Goal: Task Accomplishment & Management: Use online tool/utility

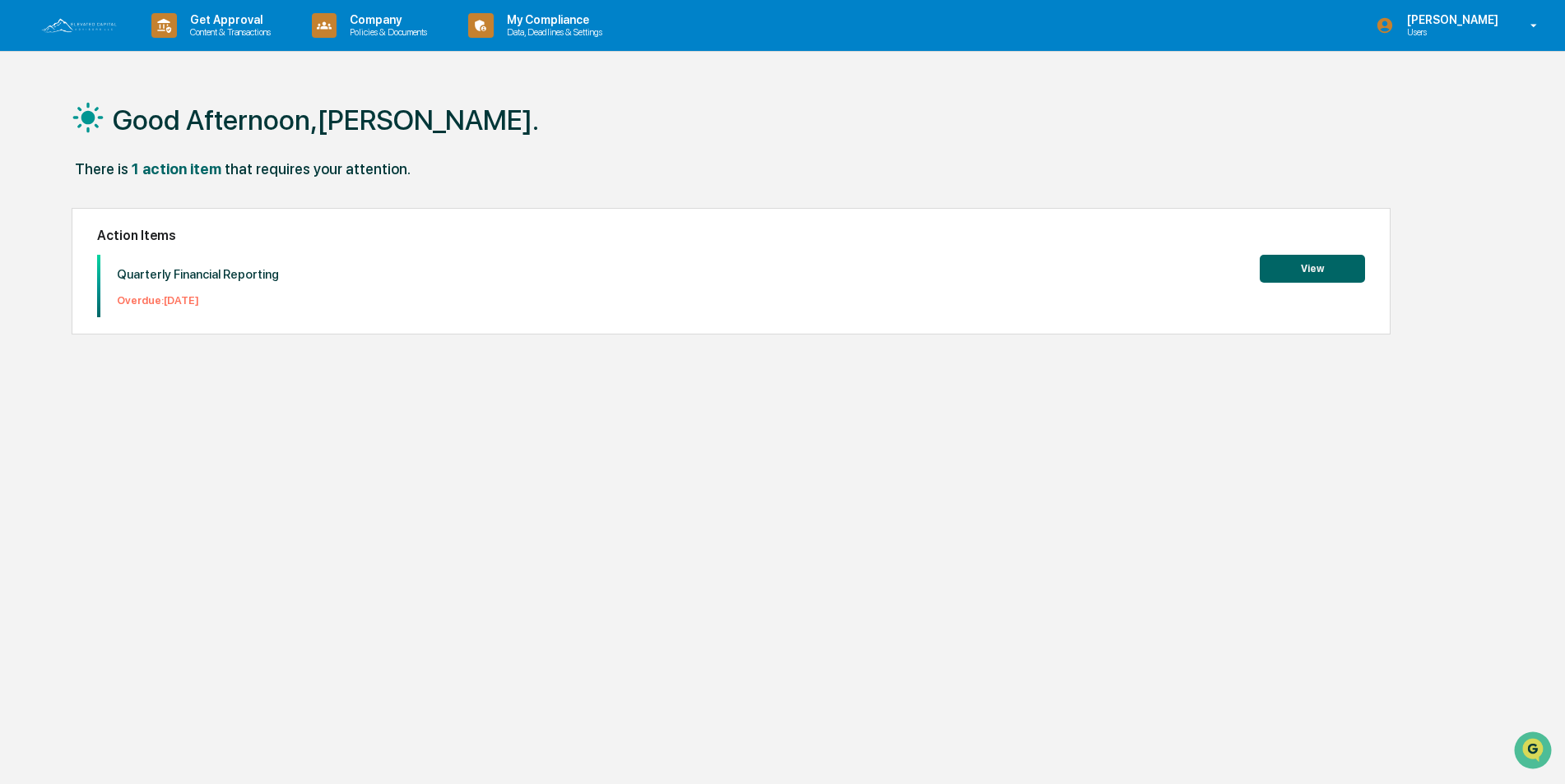
click at [1316, 272] on button "View" at bounding box center [1312, 269] width 105 height 28
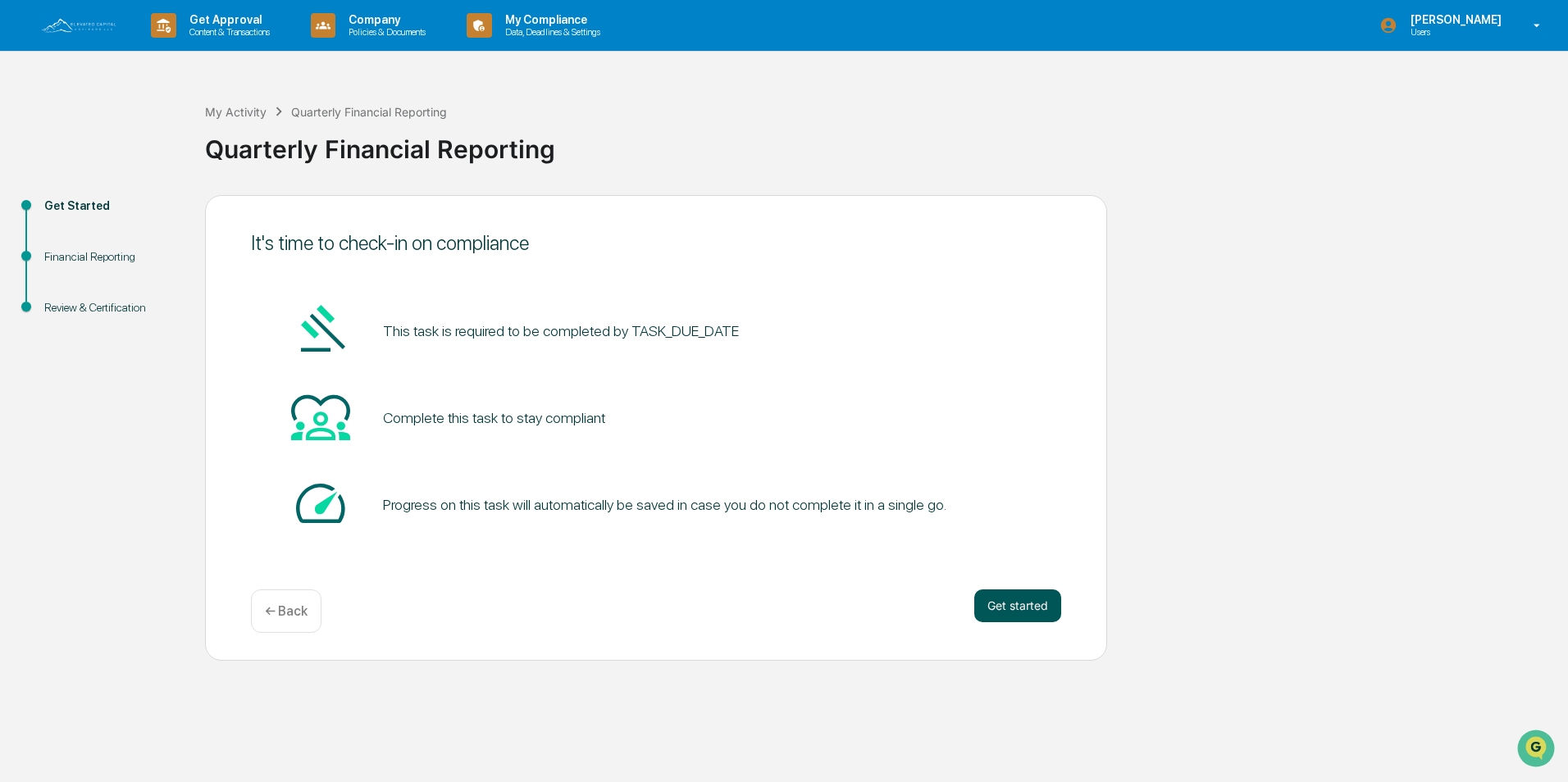
click at [1009, 607] on button "Get started" at bounding box center [1017, 605] width 87 height 33
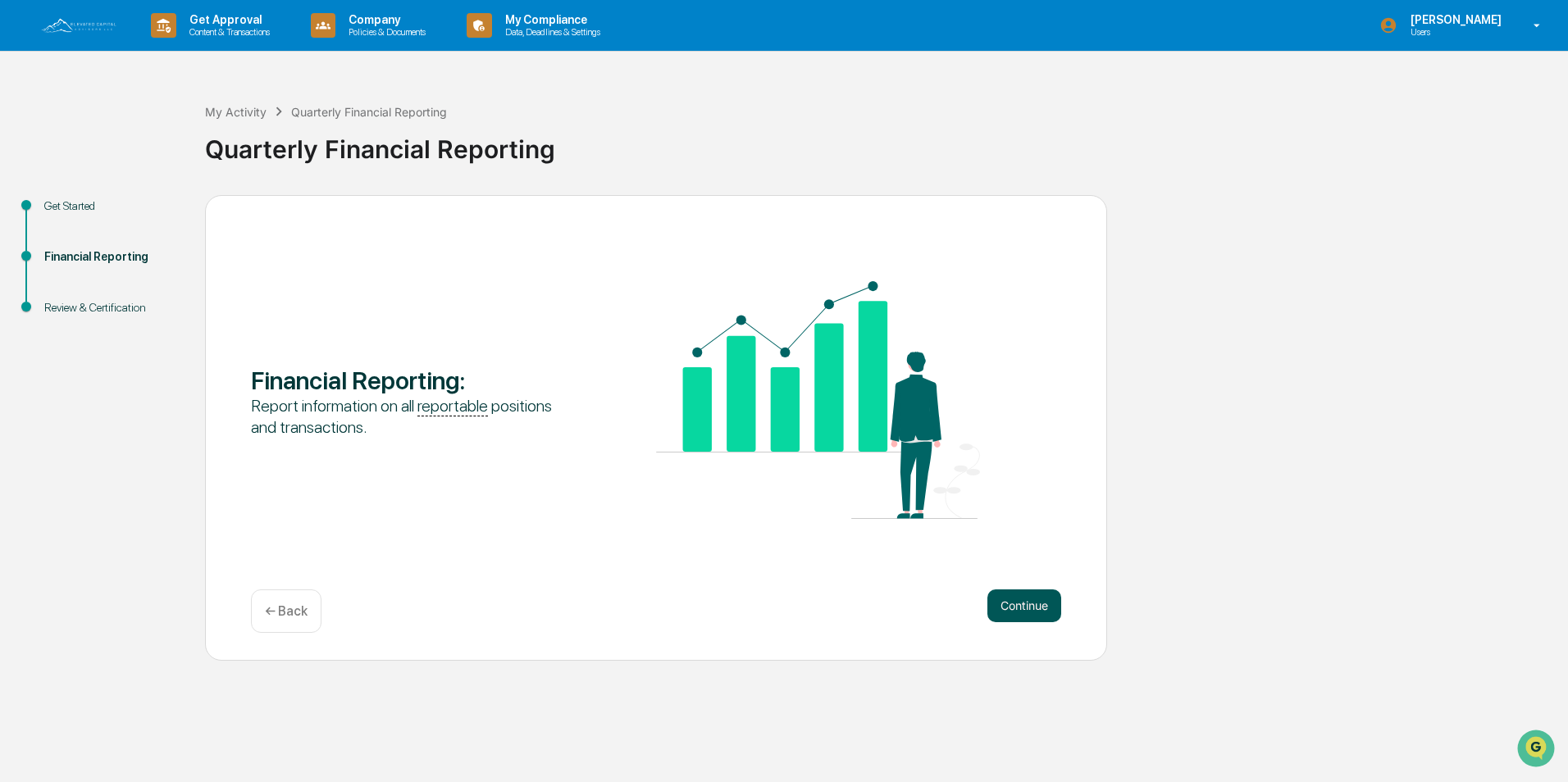
click at [1024, 604] on button "Continue" at bounding box center [1024, 605] width 74 height 33
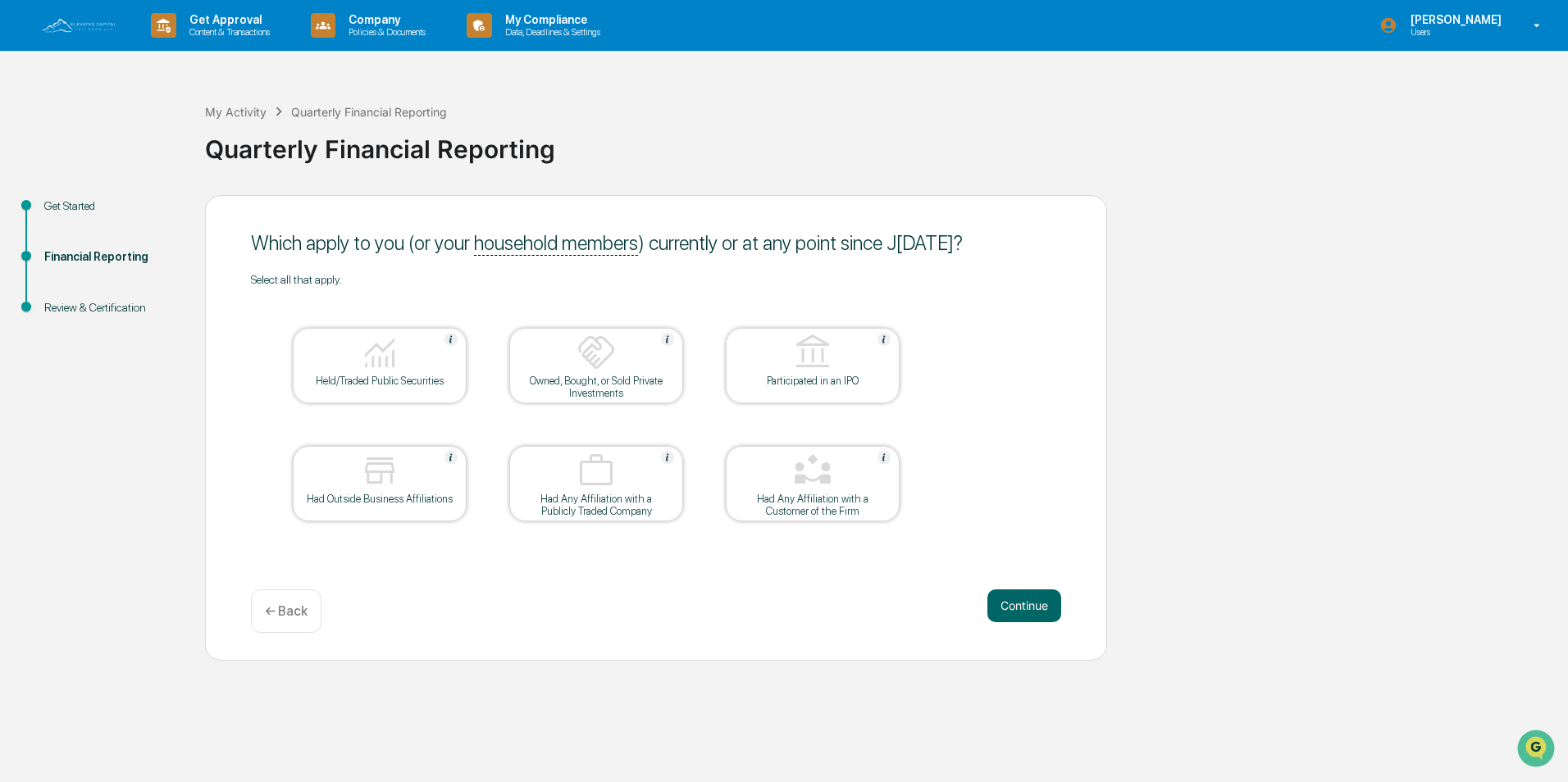
click at [369, 370] on img at bounding box center [379, 352] width 39 height 39
click at [1028, 608] on button "Continue" at bounding box center [1024, 605] width 74 height 33
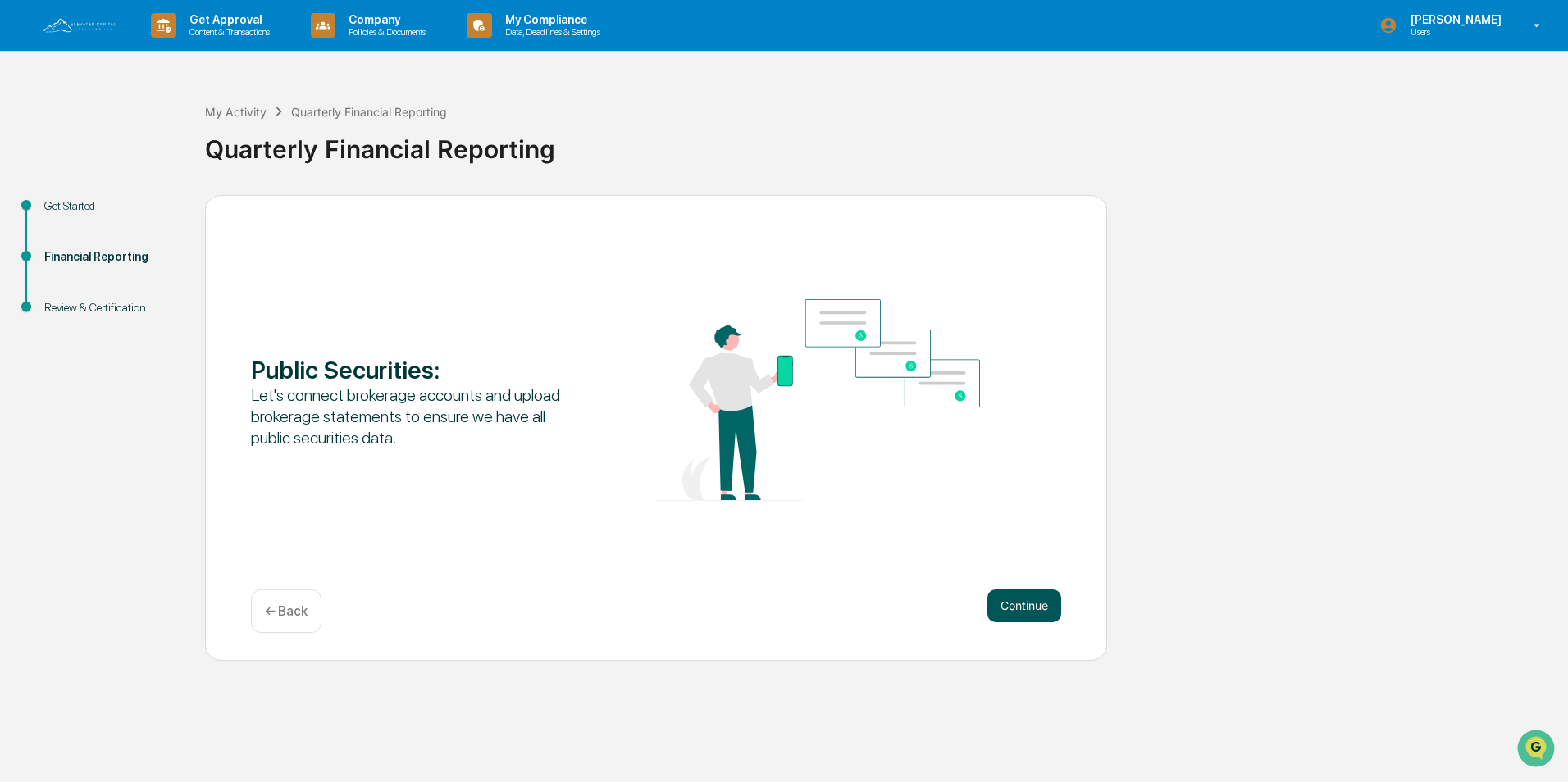
click at [1021, 603] on button "Continue" at bounding box center [1024, 605] width 74 height 33
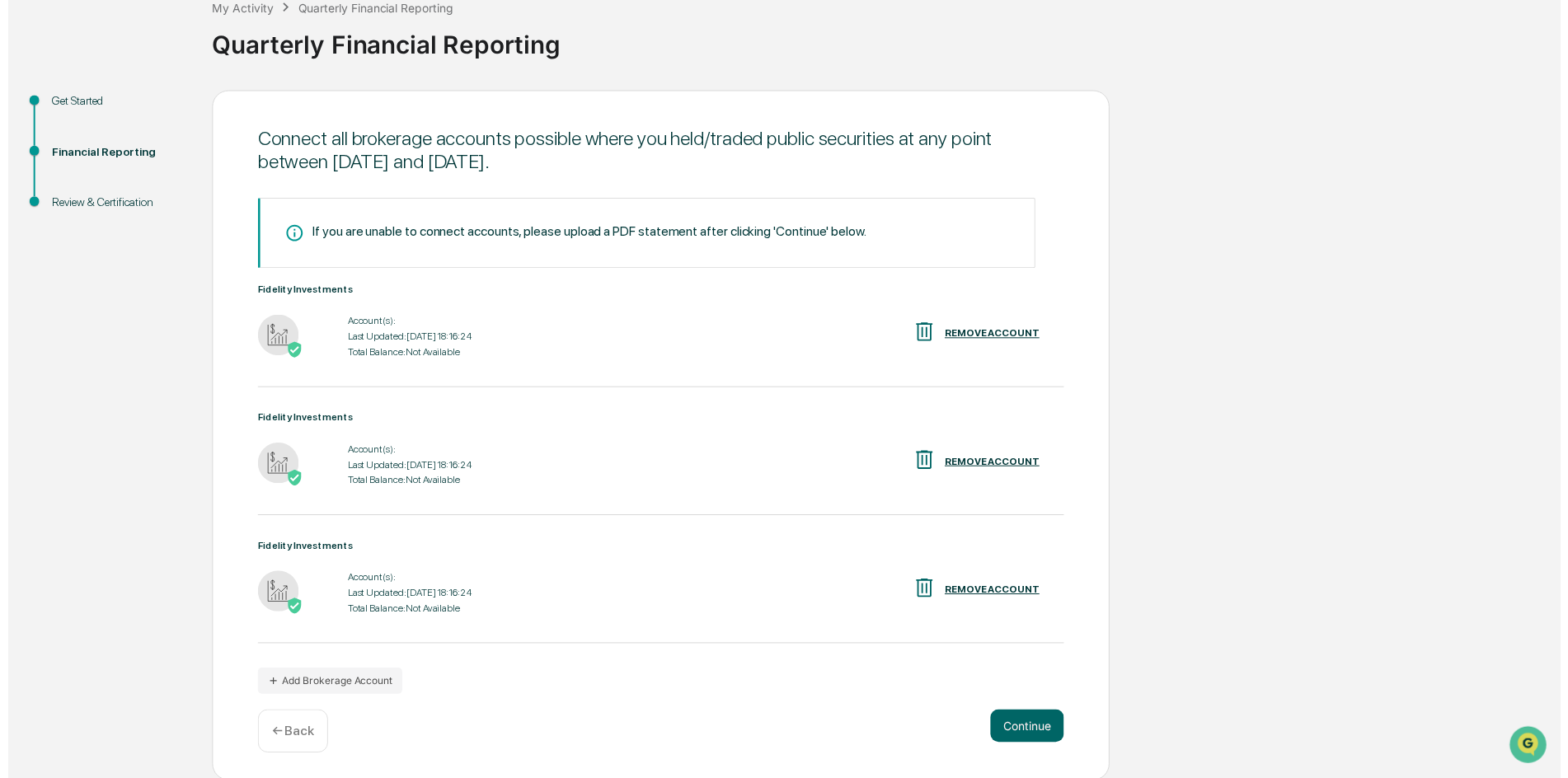
scroll to position [107, 0]
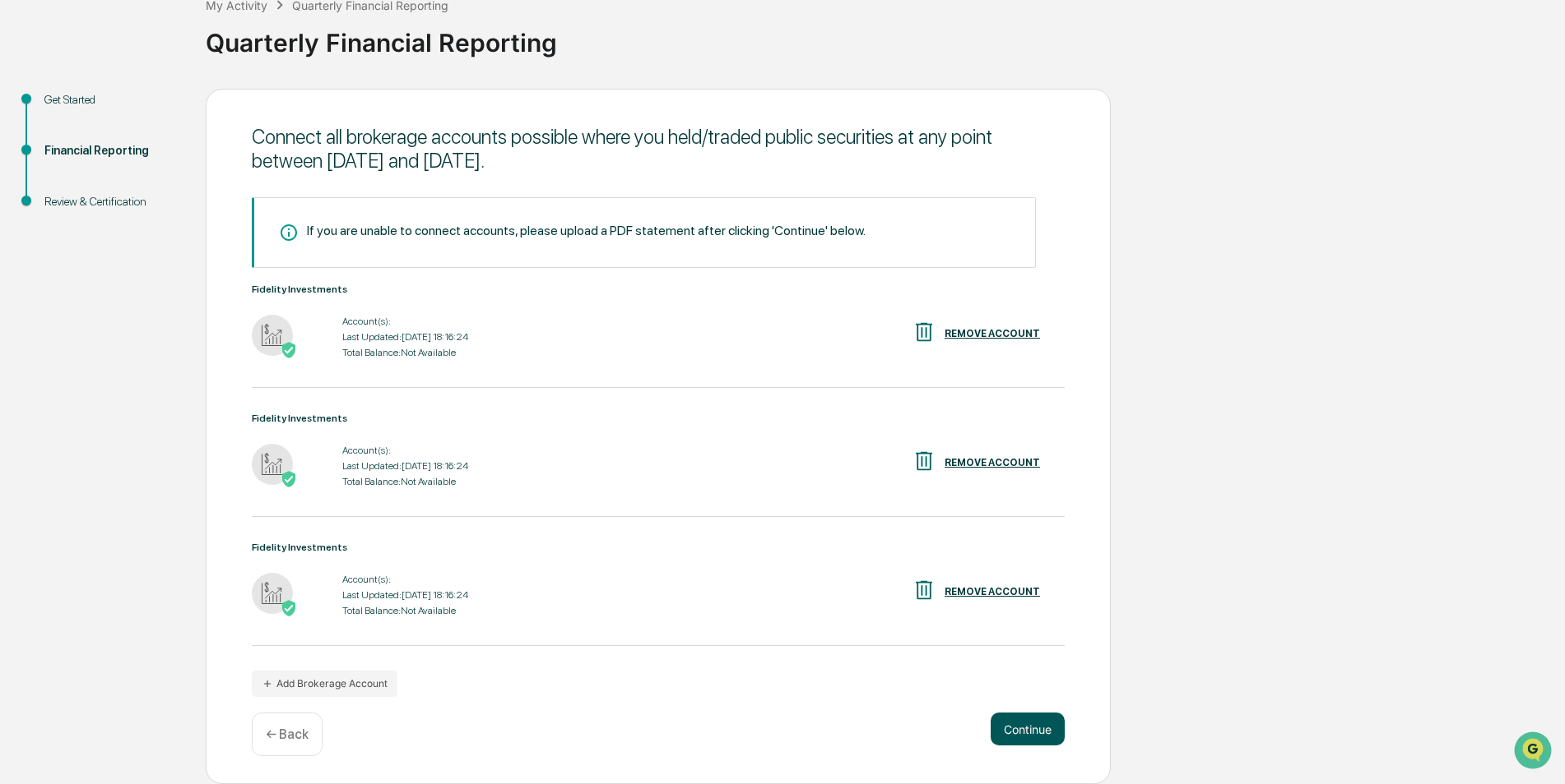
click at [1028, 732] on button "Continue" at bounding box center [1027, 729] width 74 height 33
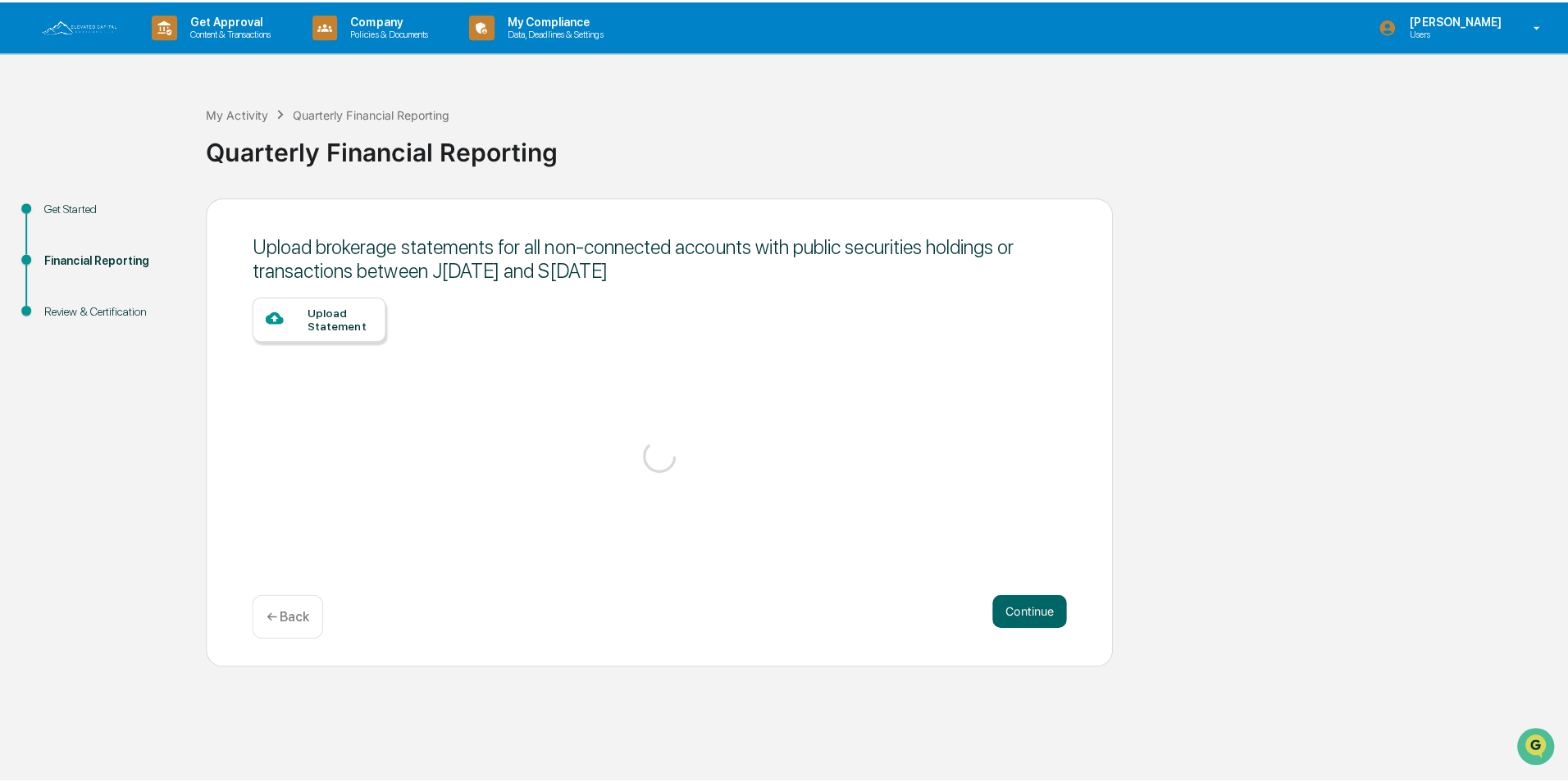
scroll to position [0, 0]
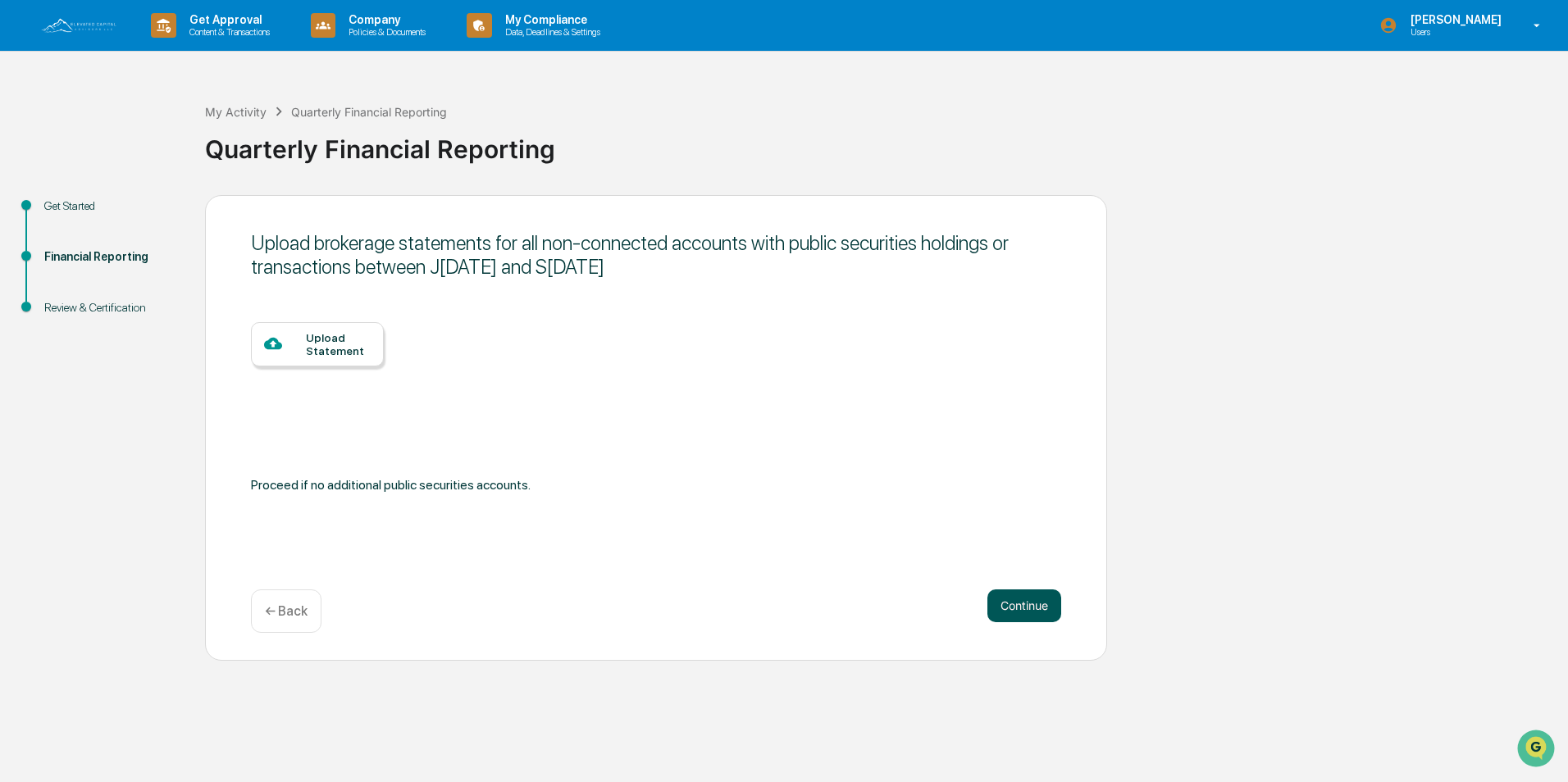
click at [1013, 604] on button "Continue" at bounding box center [1024, 605] width 74 height 33
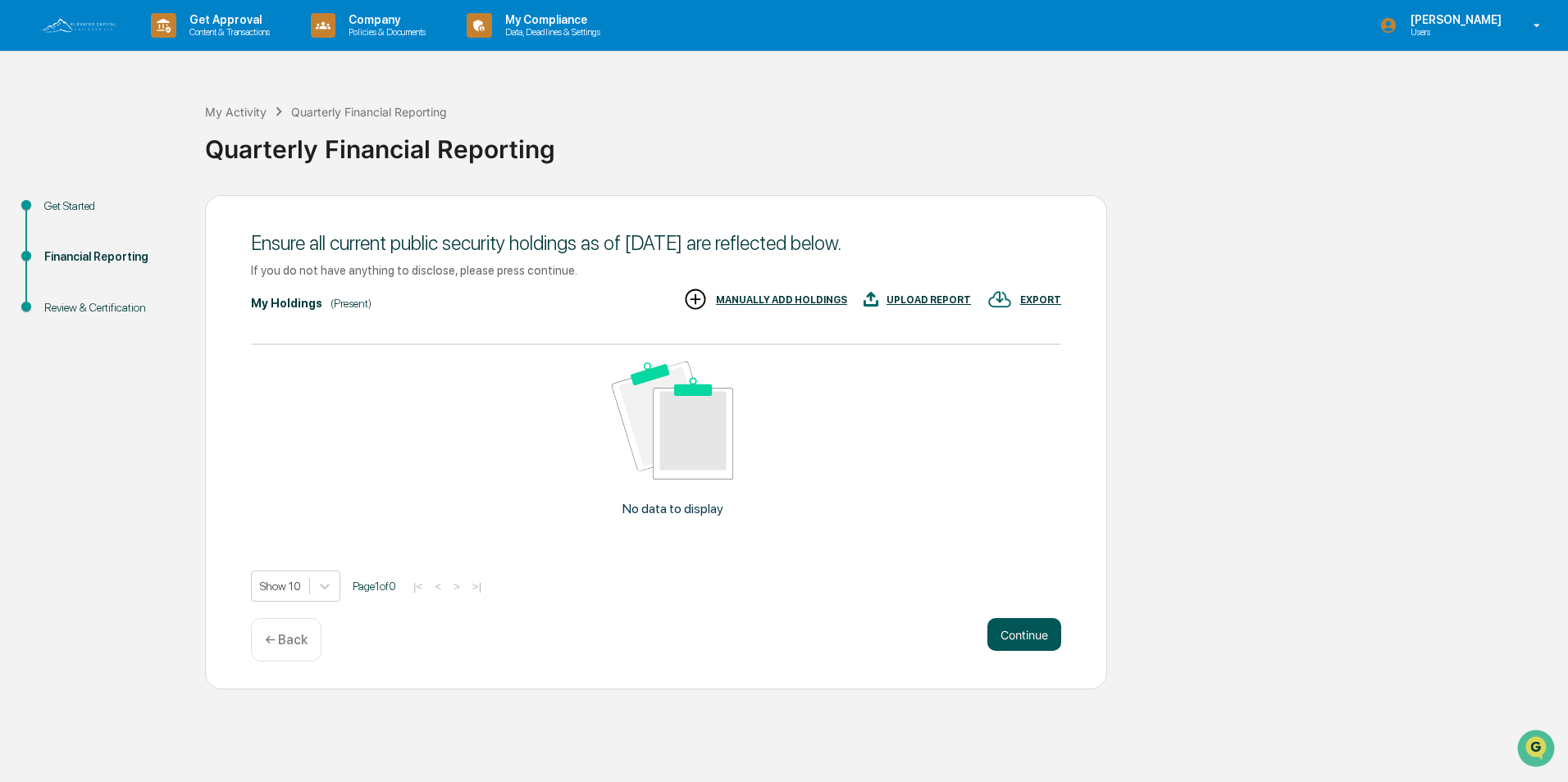
click at [1010, 639] on button "Continue" at bounding box center [1024, 634] width 74 height 33
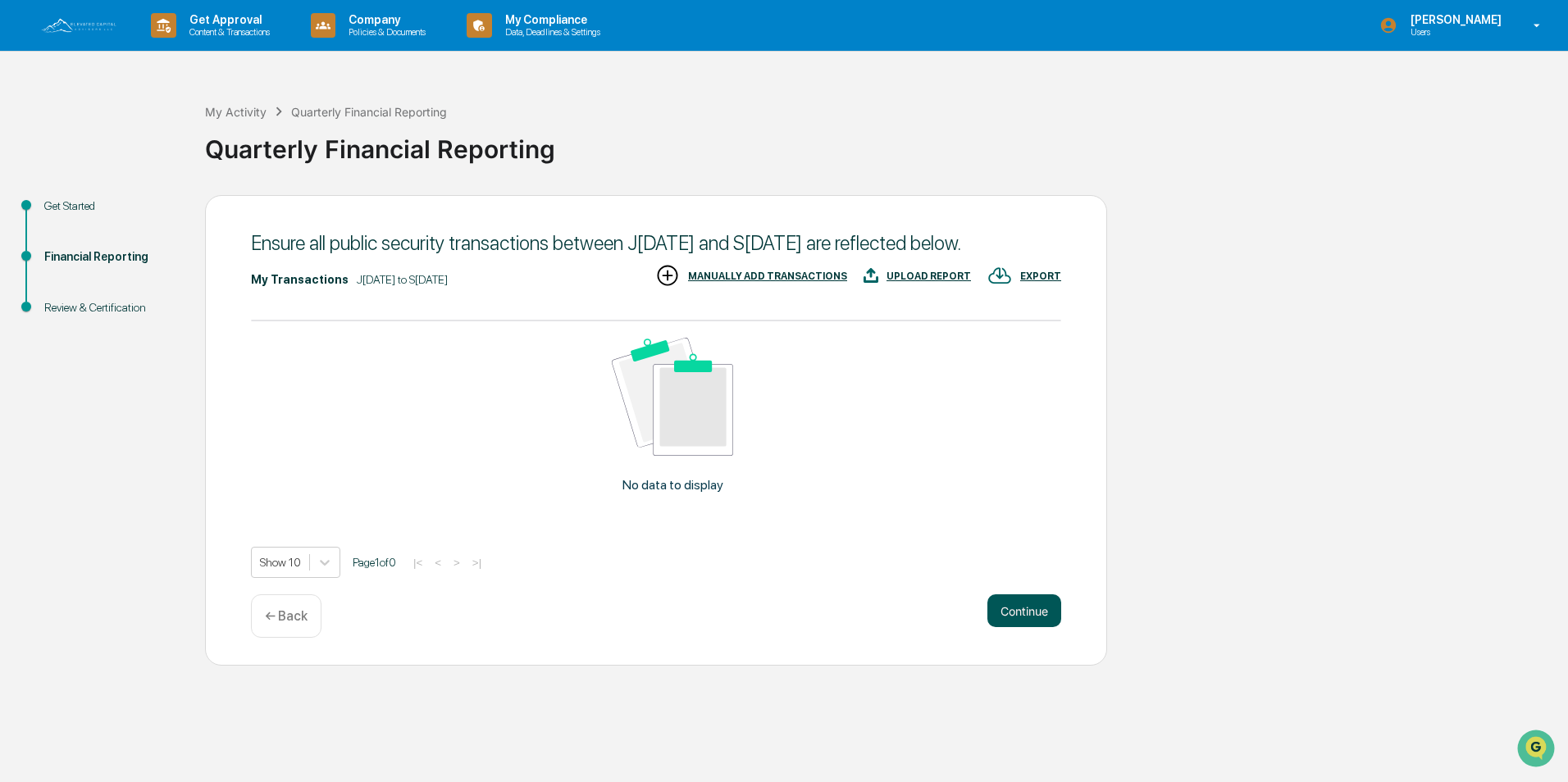
click at [1014, 628] on button "Continue" at bounding box center [1024, 610] width 74 height 33
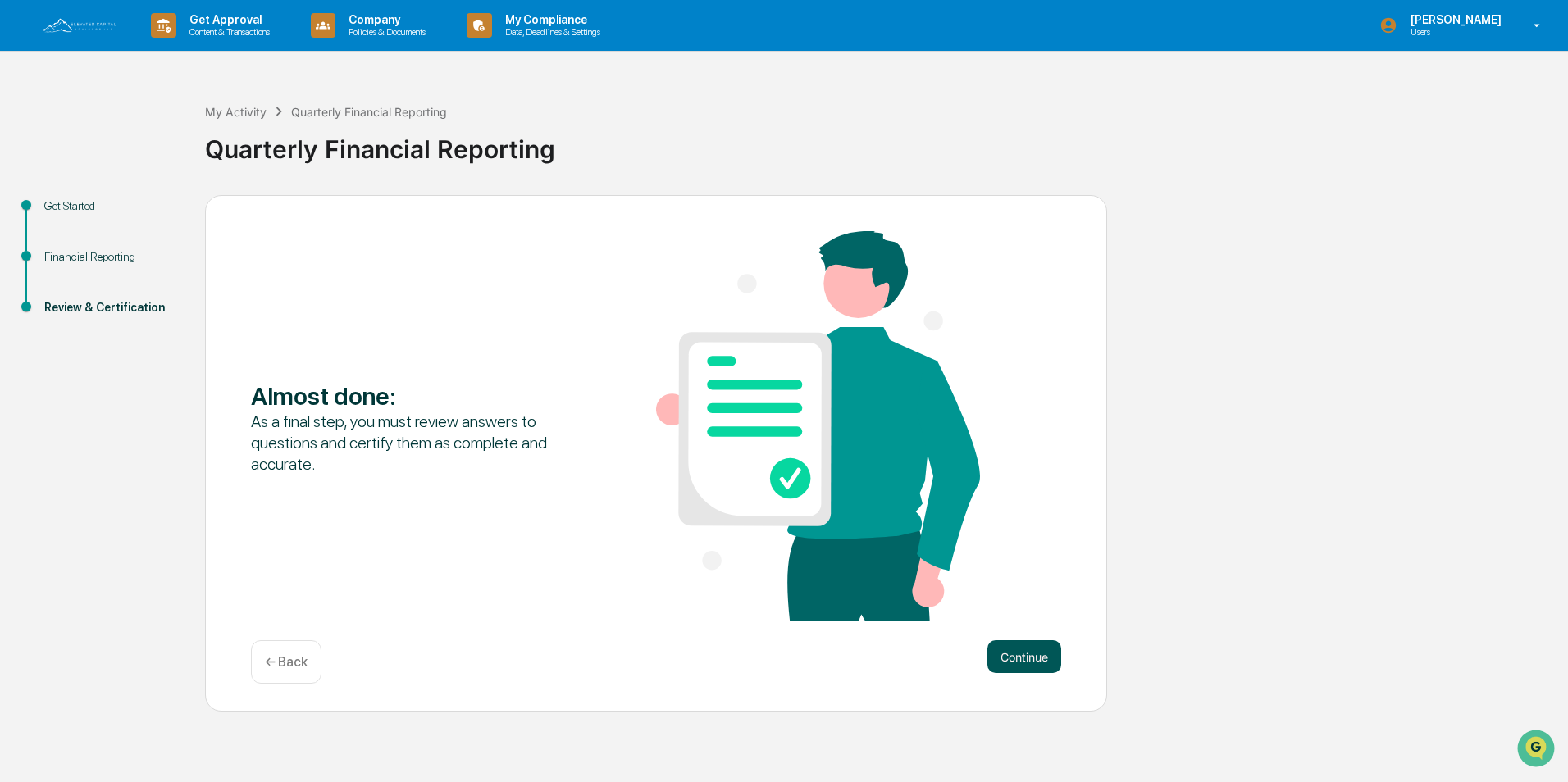
click at [1010, 661] on button "Continue" at bounding box center [1024, 657] width 74 height 33
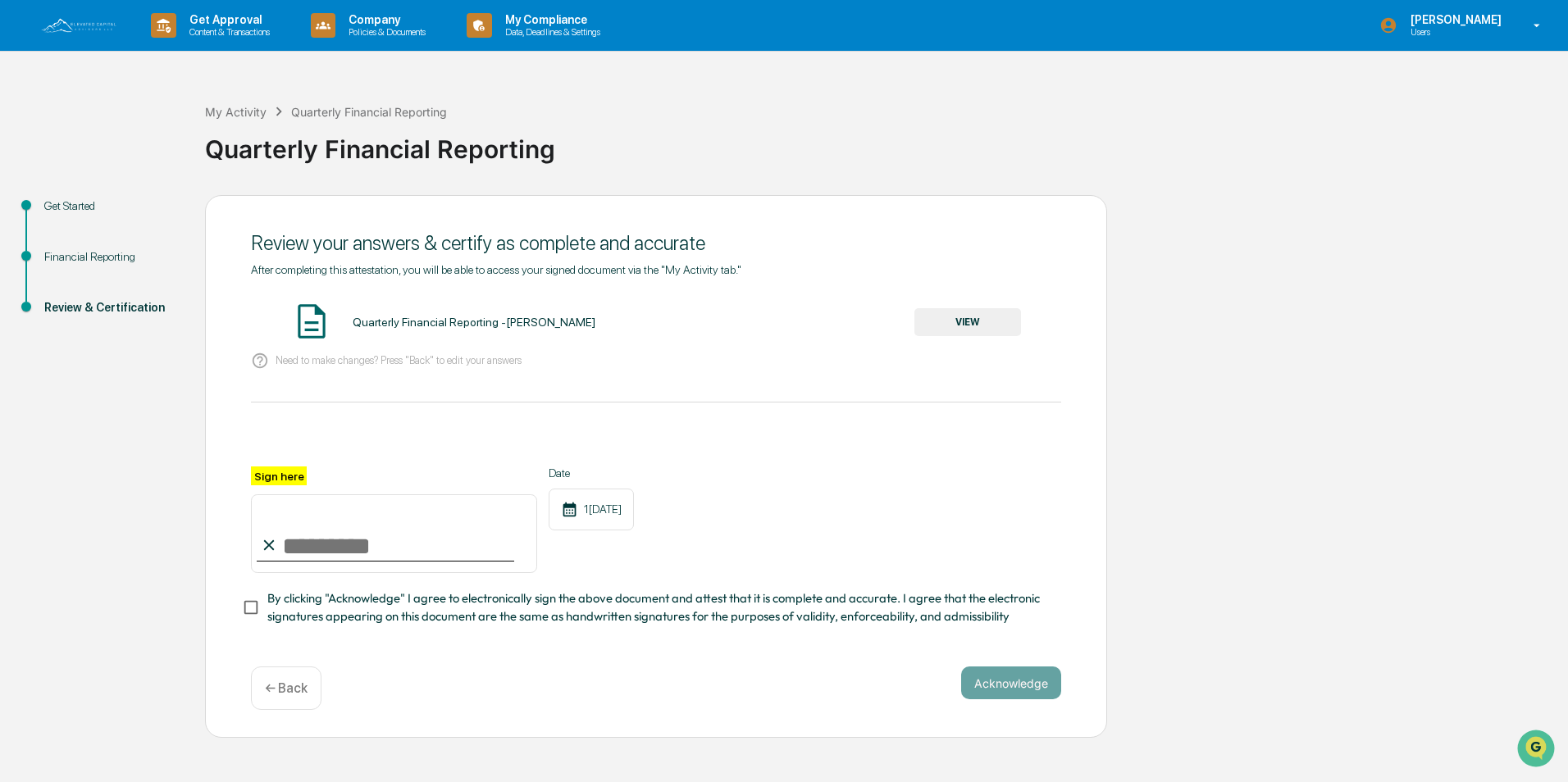
click at [361, 555] on input "Sign here" at bounding box center [394, 533] width 286 height 78
type input "**********"
click at [1015, 689] on button "Acknowledge" at bounding box center [1010, 683] width 100 height 33
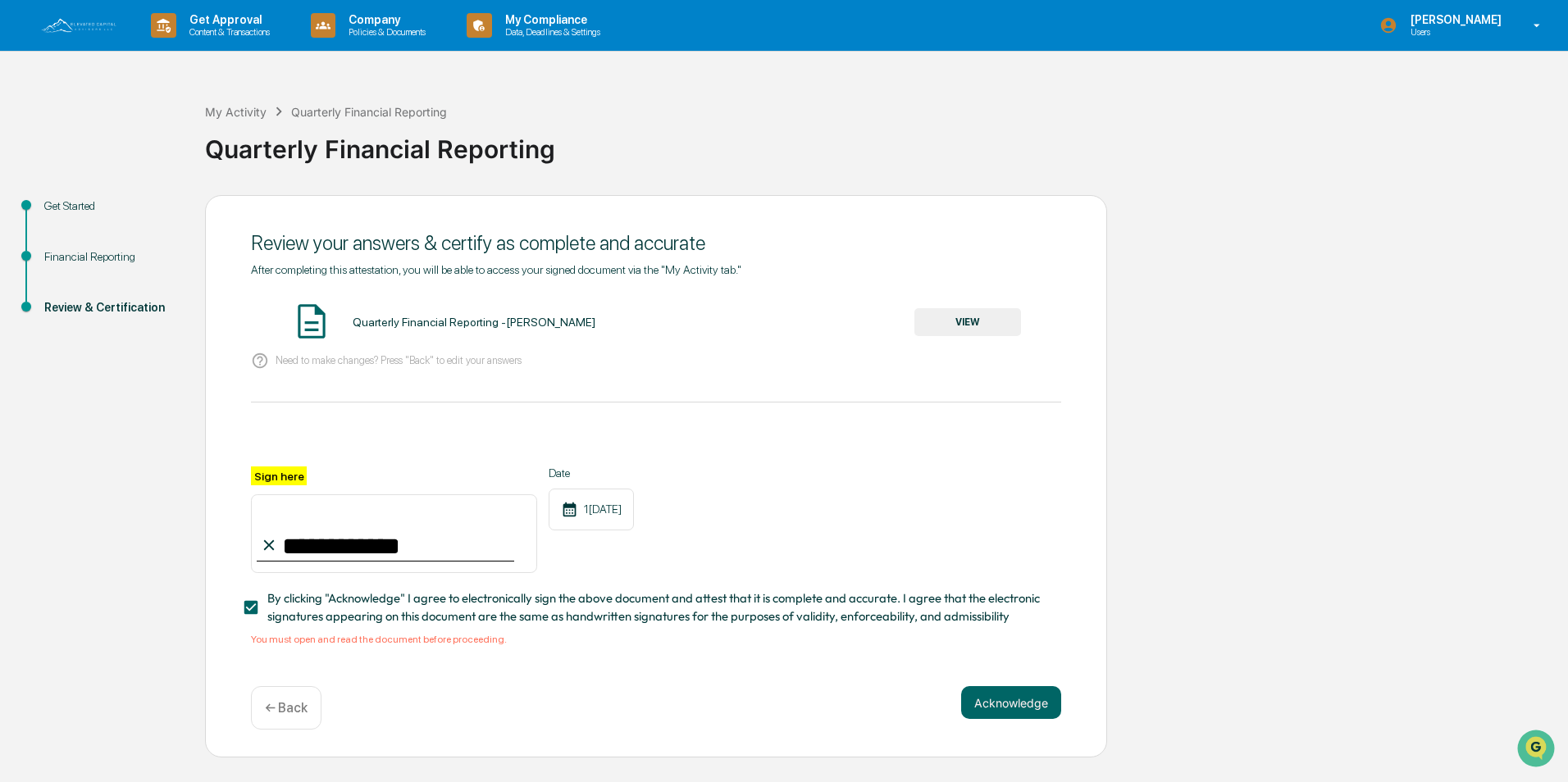
click at [954, 321] on button "VIEW" at bounding box center [968, 322] width 106 height 28
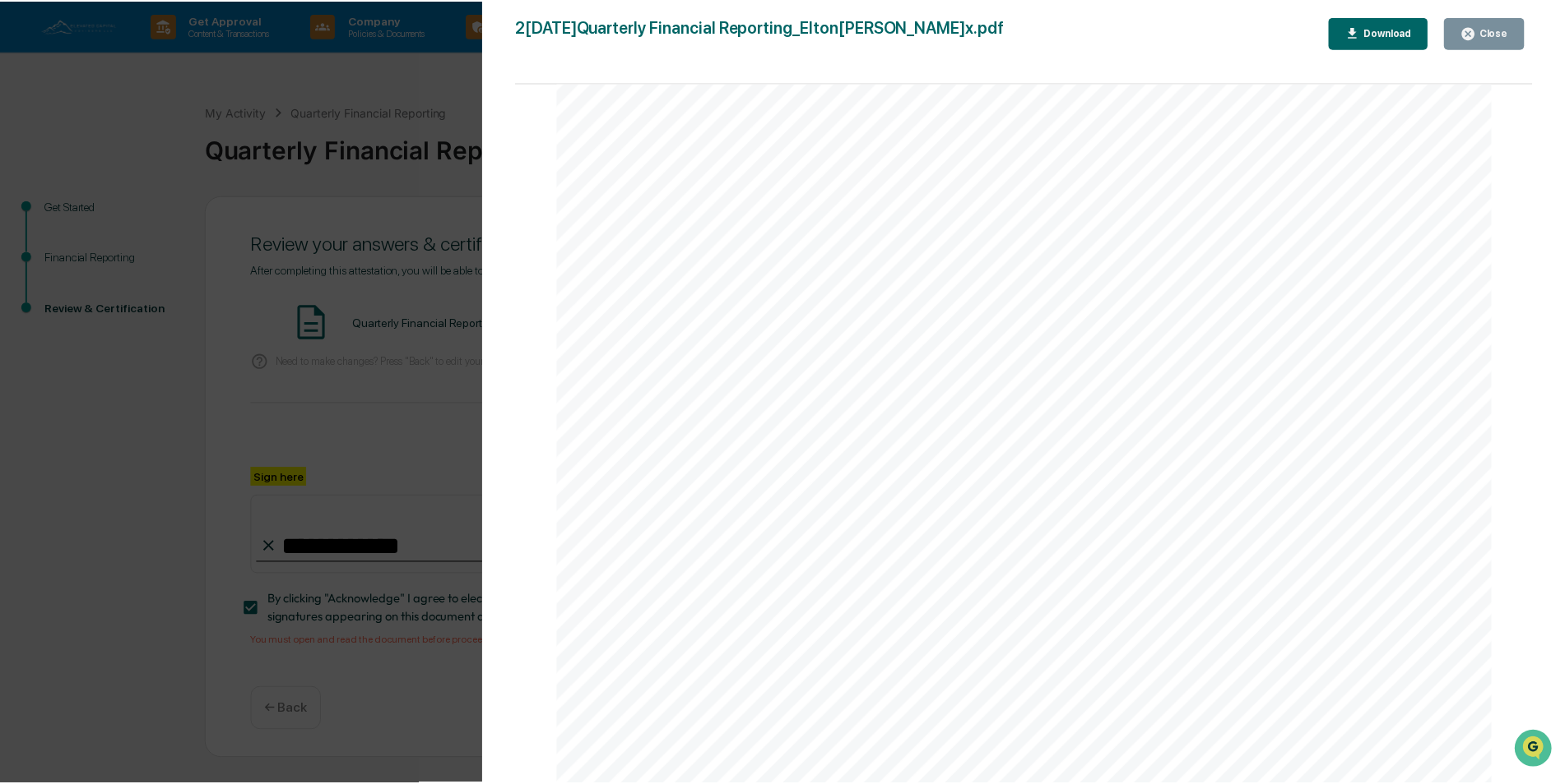
scroll to position [3431, 0]
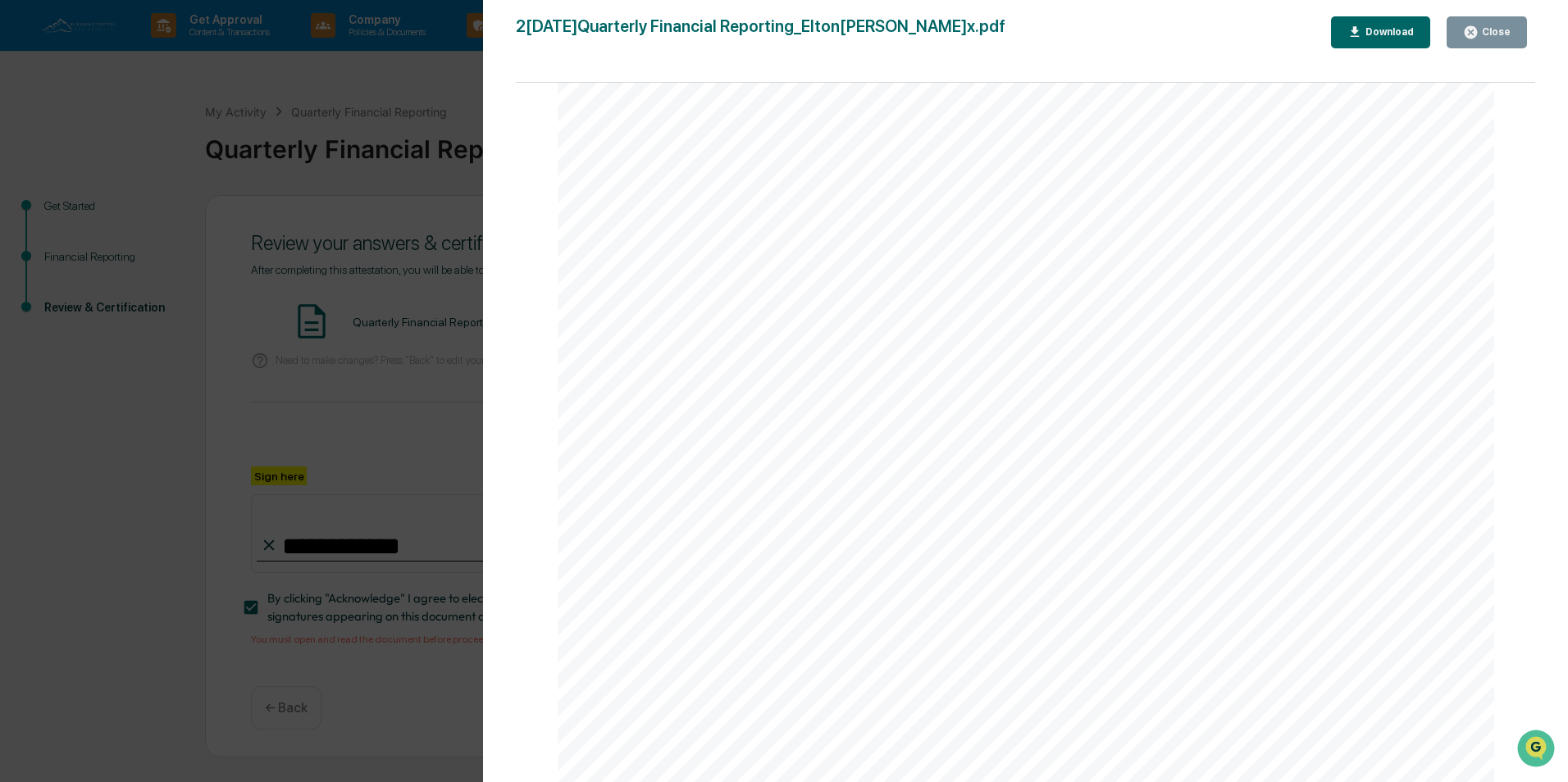
click at [1493, 35] on div "Close" at bounding box center [1494, 32] width 32 height 11
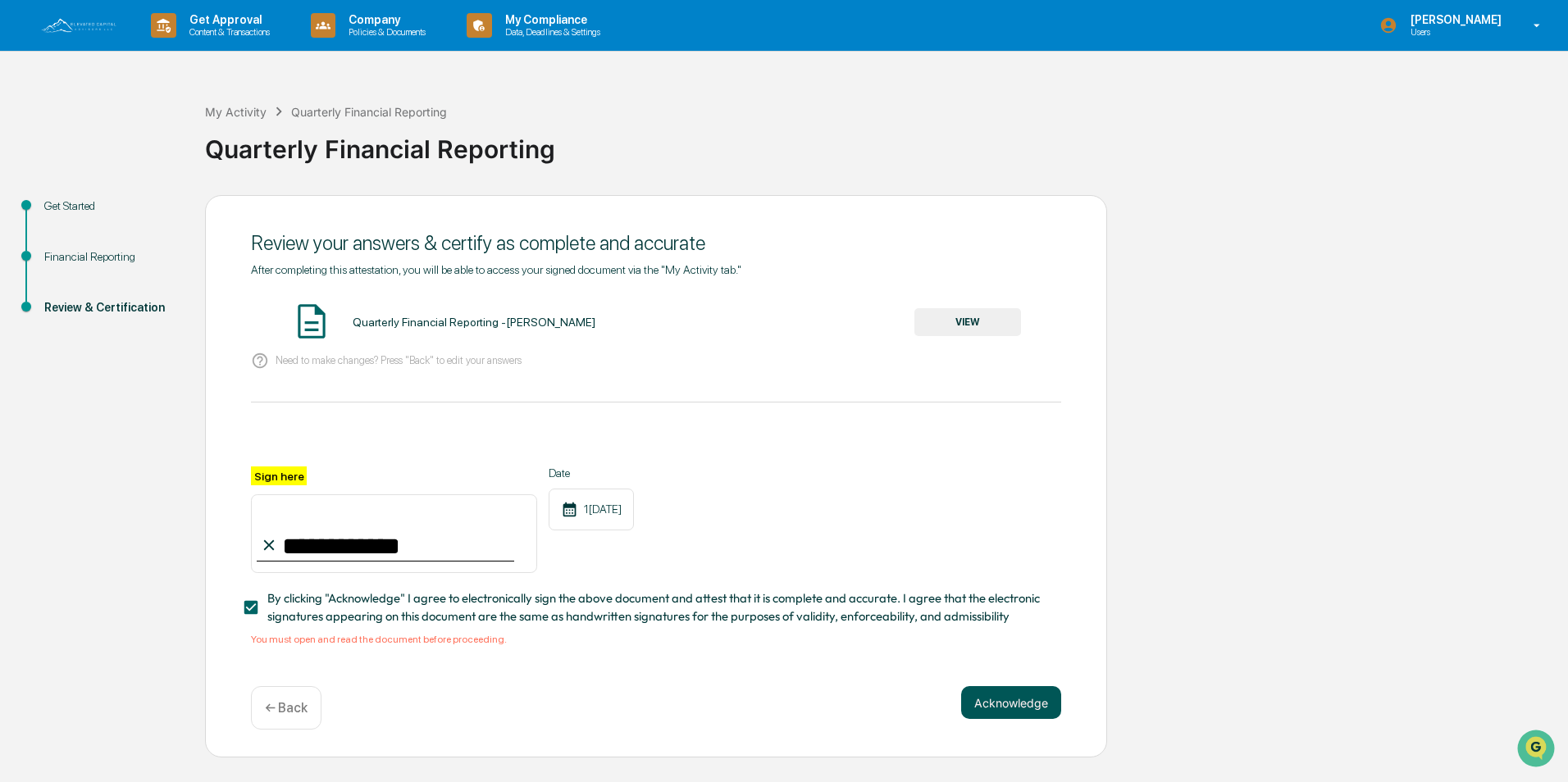
click at [1009, 709] on button "Acknowledge" at bounding box center [1010, 703] width 100 height 33
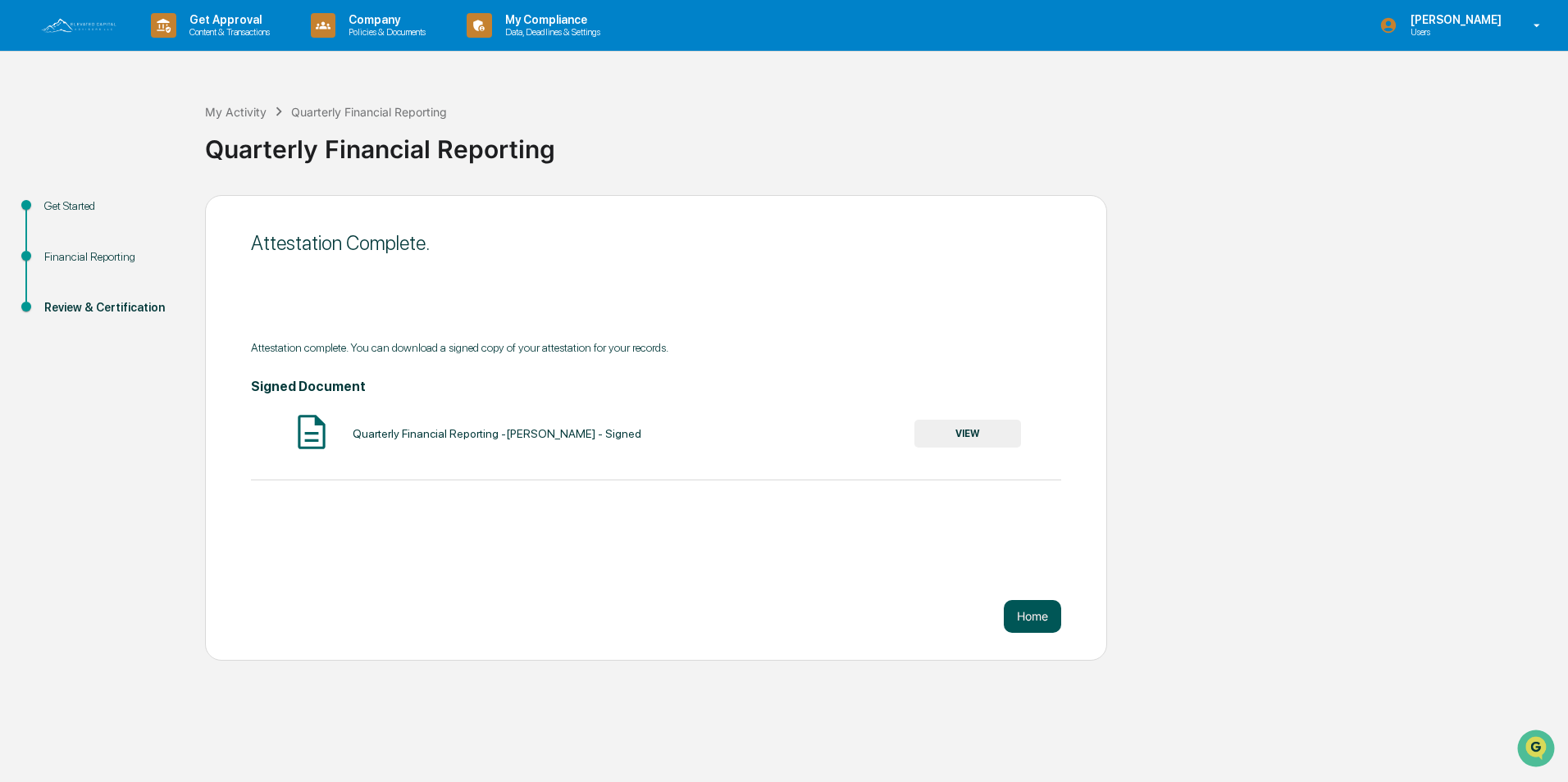
click at [1027, 611] on button "Home" at bounding box center [1032, 617] width 57 height 33
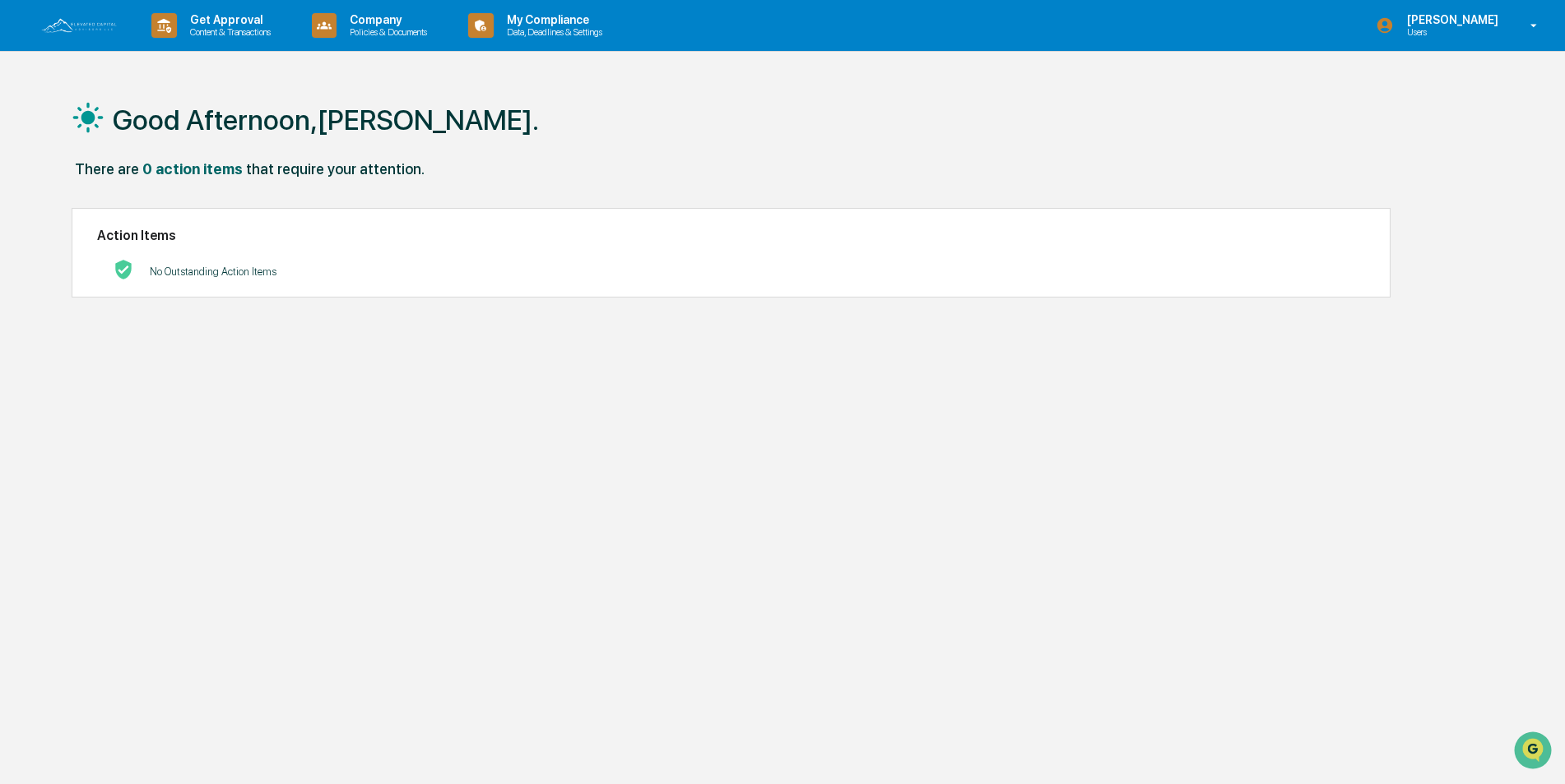
click at [78, 31] on img at bounding box center [79, 25] width 79 height 18
click at [86, 24] on img at bounding box center [79, 25] width 79 height 18
click at [1530, 22] on icon at bounding box center [1533, 25] width 29 height 16
click at [1414, 83] on li "Switch to Admin view..." at bounding box center [1445, 83] width 231 height 30
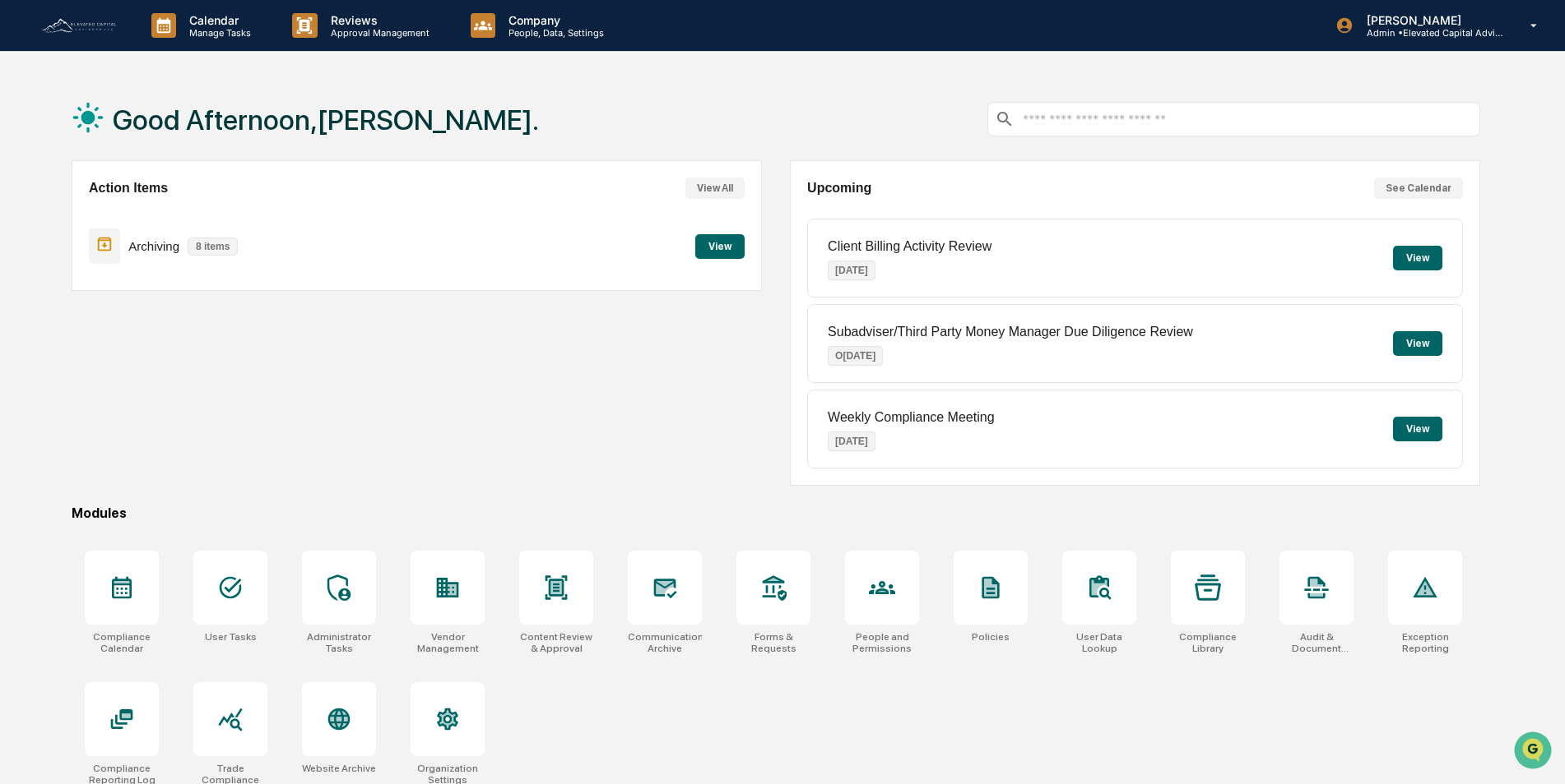
click at [63, 23] on img at bounding box center [79, 25] width 79 height 18
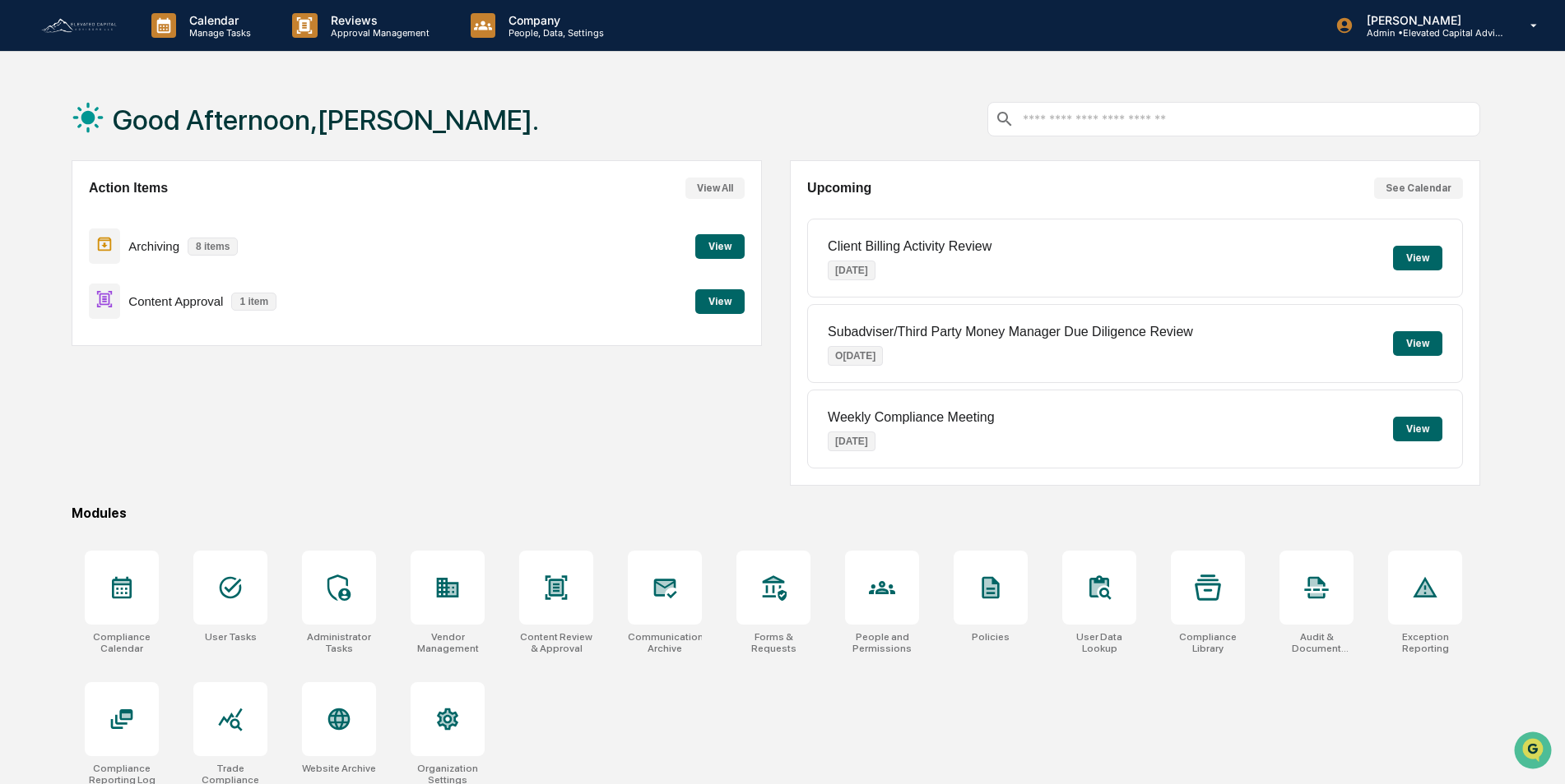
click at [716, 300] on button "View" at bounding box center [720, 302] width 50 height 24
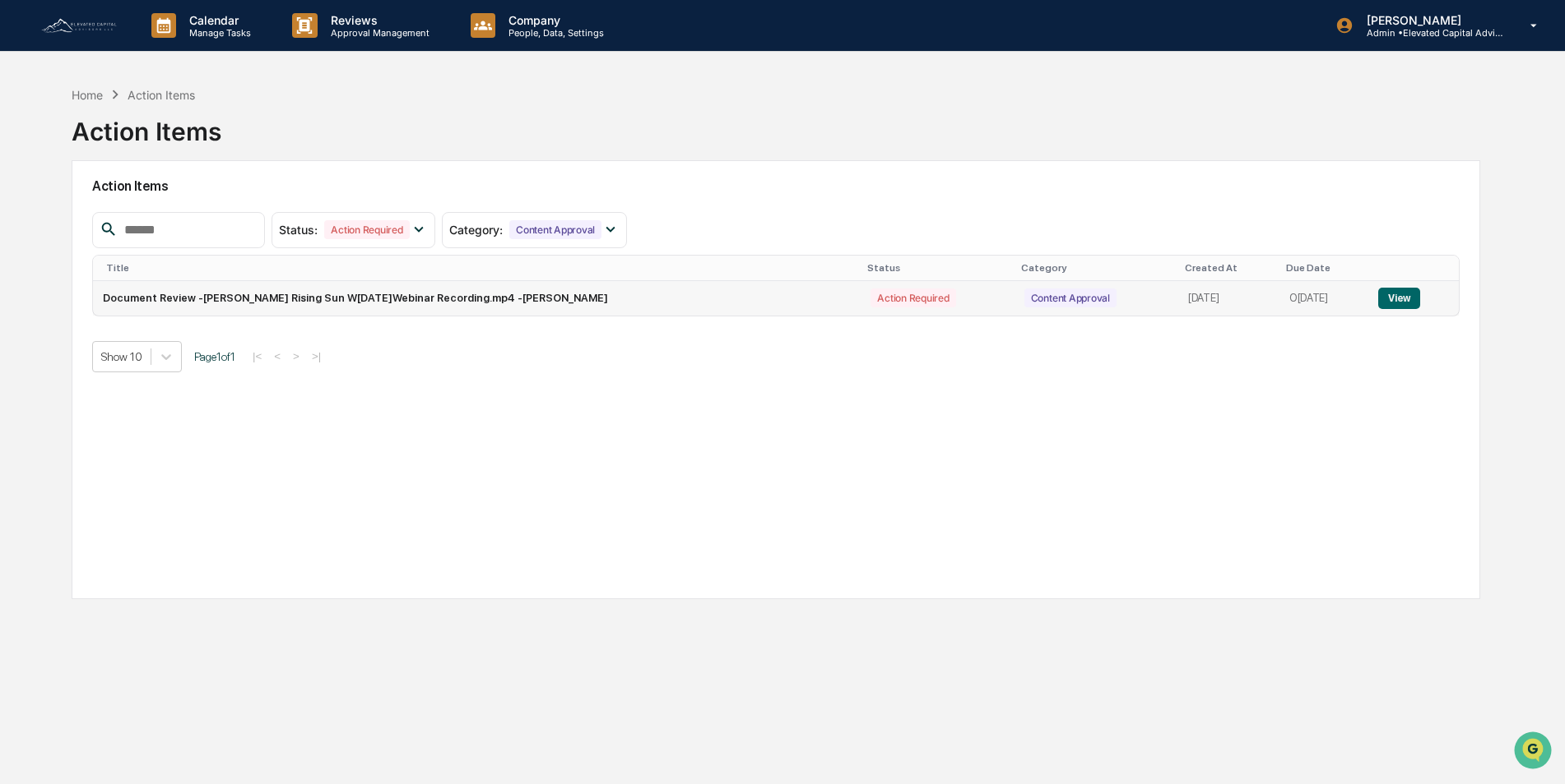
click at [1394, 299] on button "View" at bounding box center [1398, 298] width 42 height 22
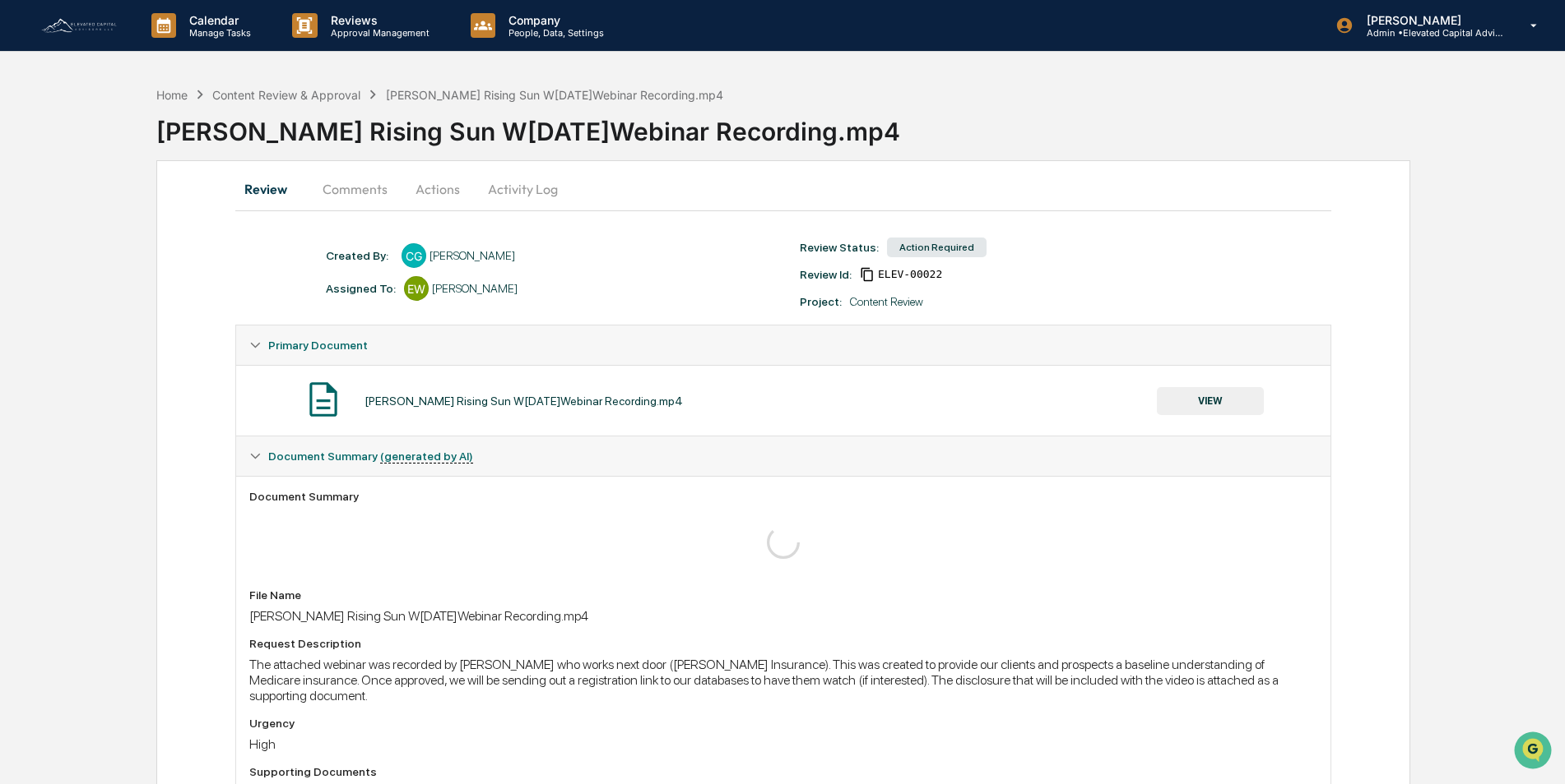
click at [1210, 395] on button "VIEW" at bounding box center [1210, 401] width 107 height 28
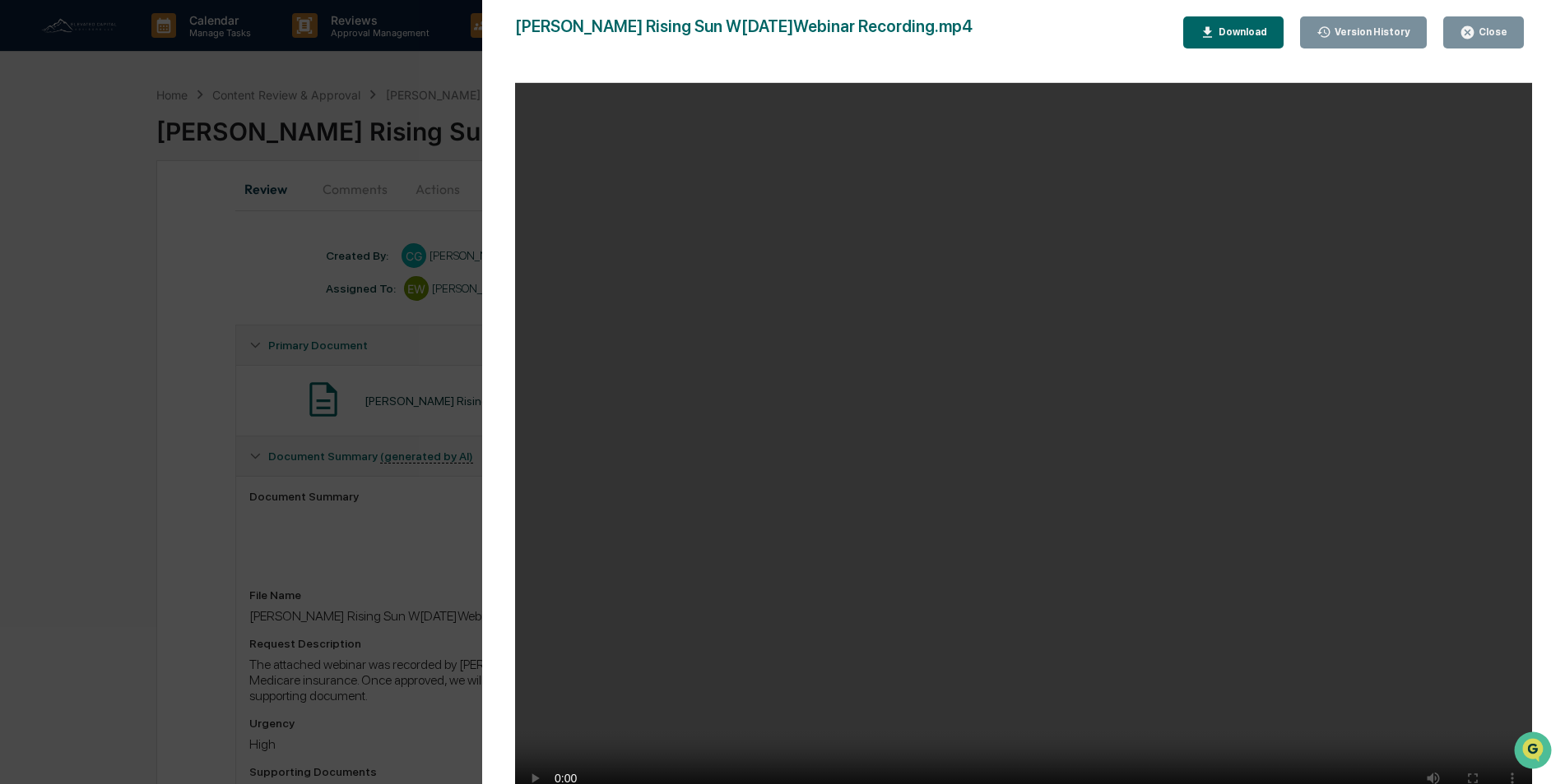
click at [1169, 542] on video "Your browser does not support the video tag." at bounding box center [1023, 451] width 1017 height 735
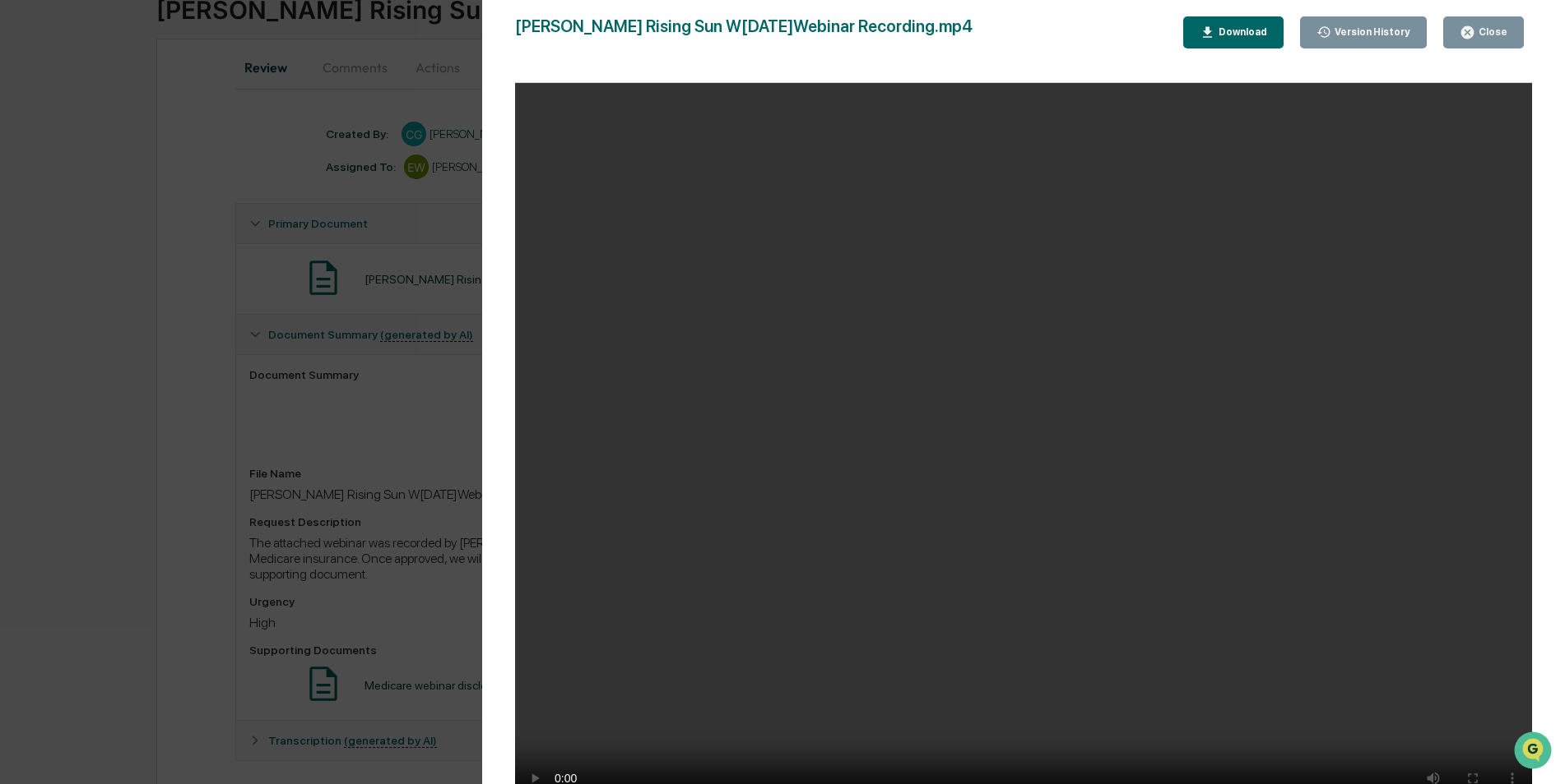
scroll to position [125, 0]
click at [724, 430] on video "Your browser does not support the video tag." at bounding box center [1023, 451] width 1017 height 735
click at [1212, 32] on icon "button" at bounding box center [1207, 31] width 9 height 10
click at [878, 119] on video "Your browser does not support the video tag." at bounding box center [1023, 451] width 1017 height 735
click at [1480, 32] on div "Close" at bounding box center [1491, 32] width 32 height 11
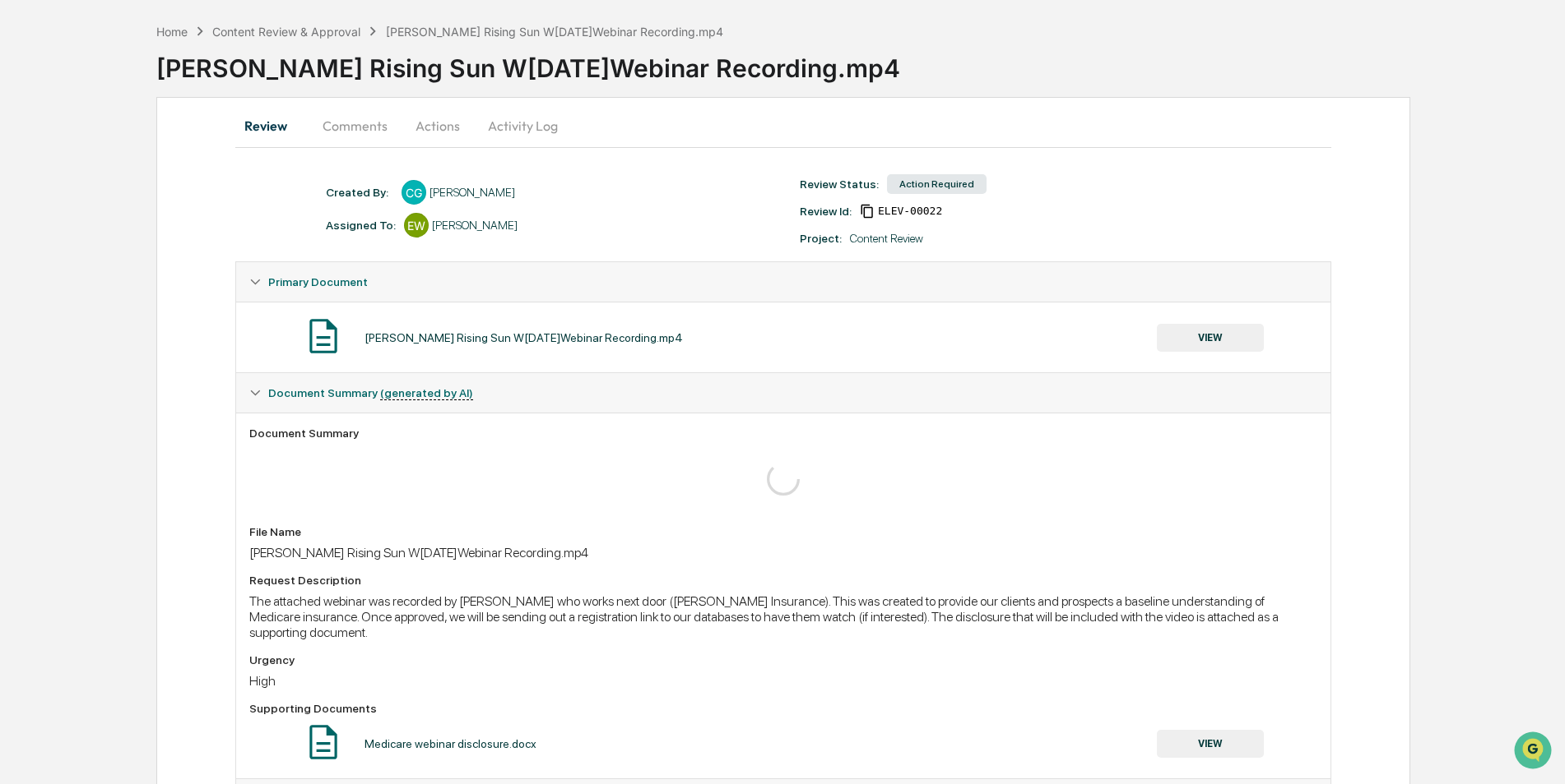
scroll to position [0, 0]
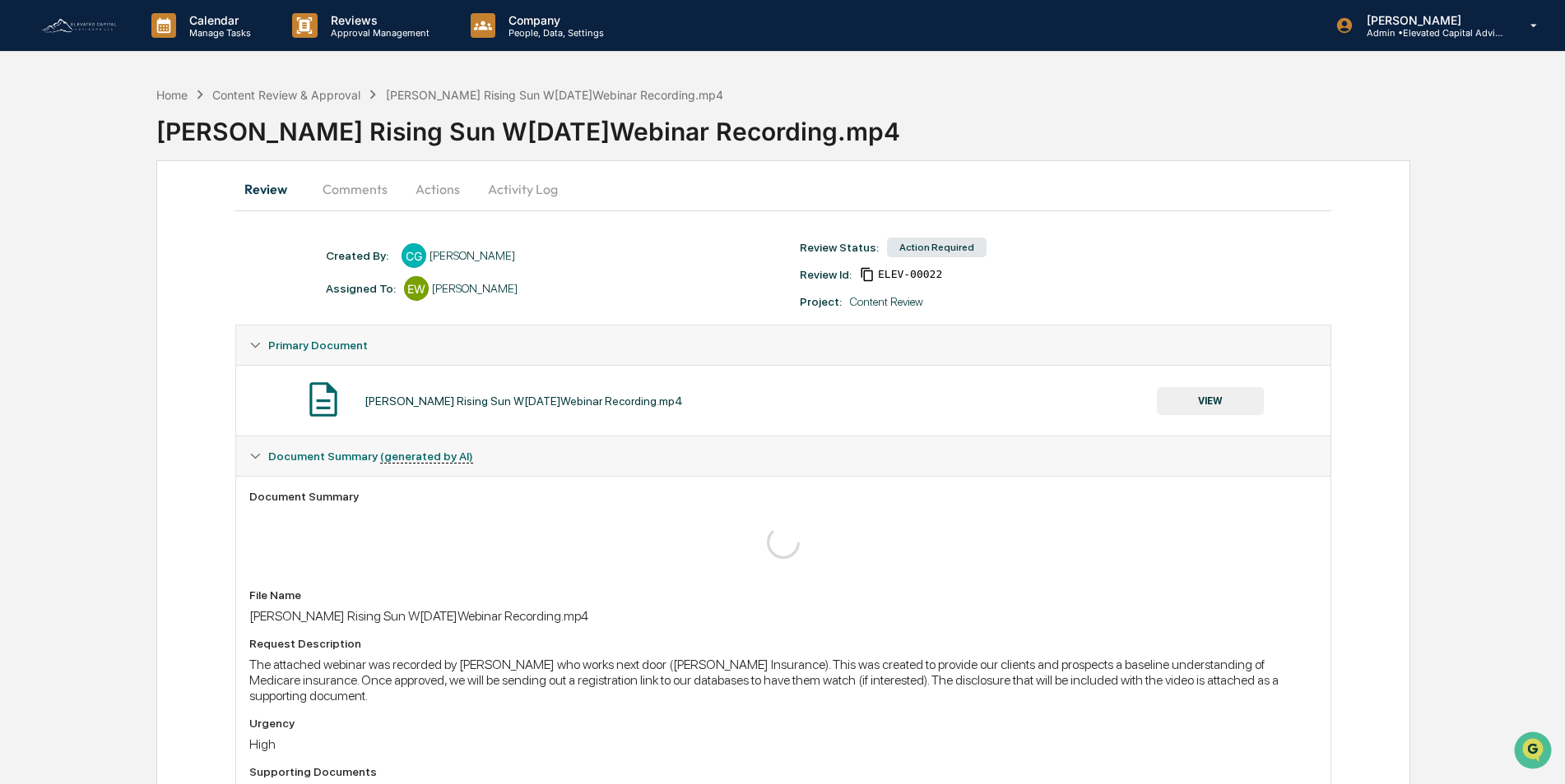
click at [87, 26] on img at bounding box center [79, 25] width 79 height 18
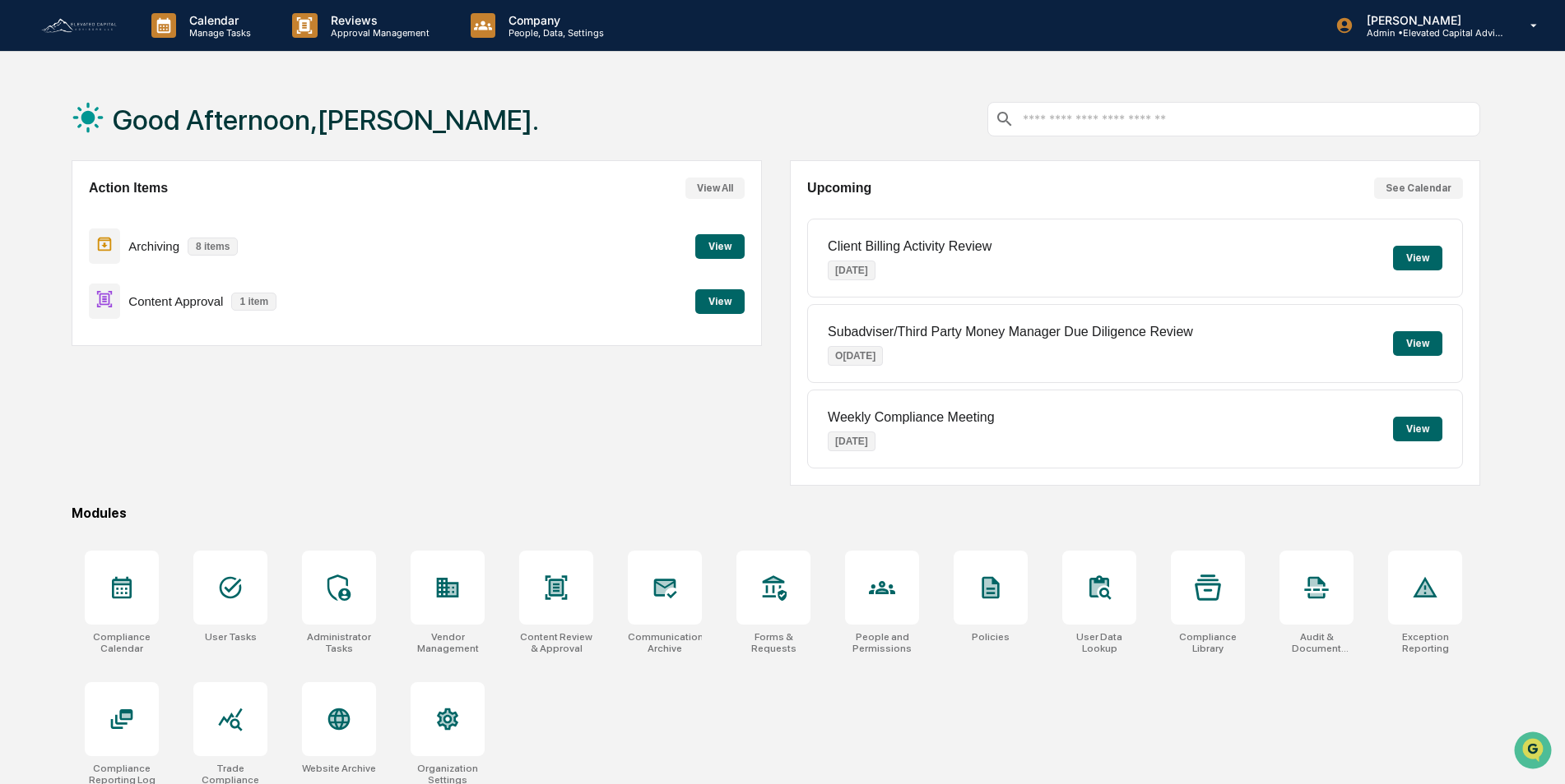
click at [718, 302] on button "View" at bounding box center [720, 302] width 50 height 24
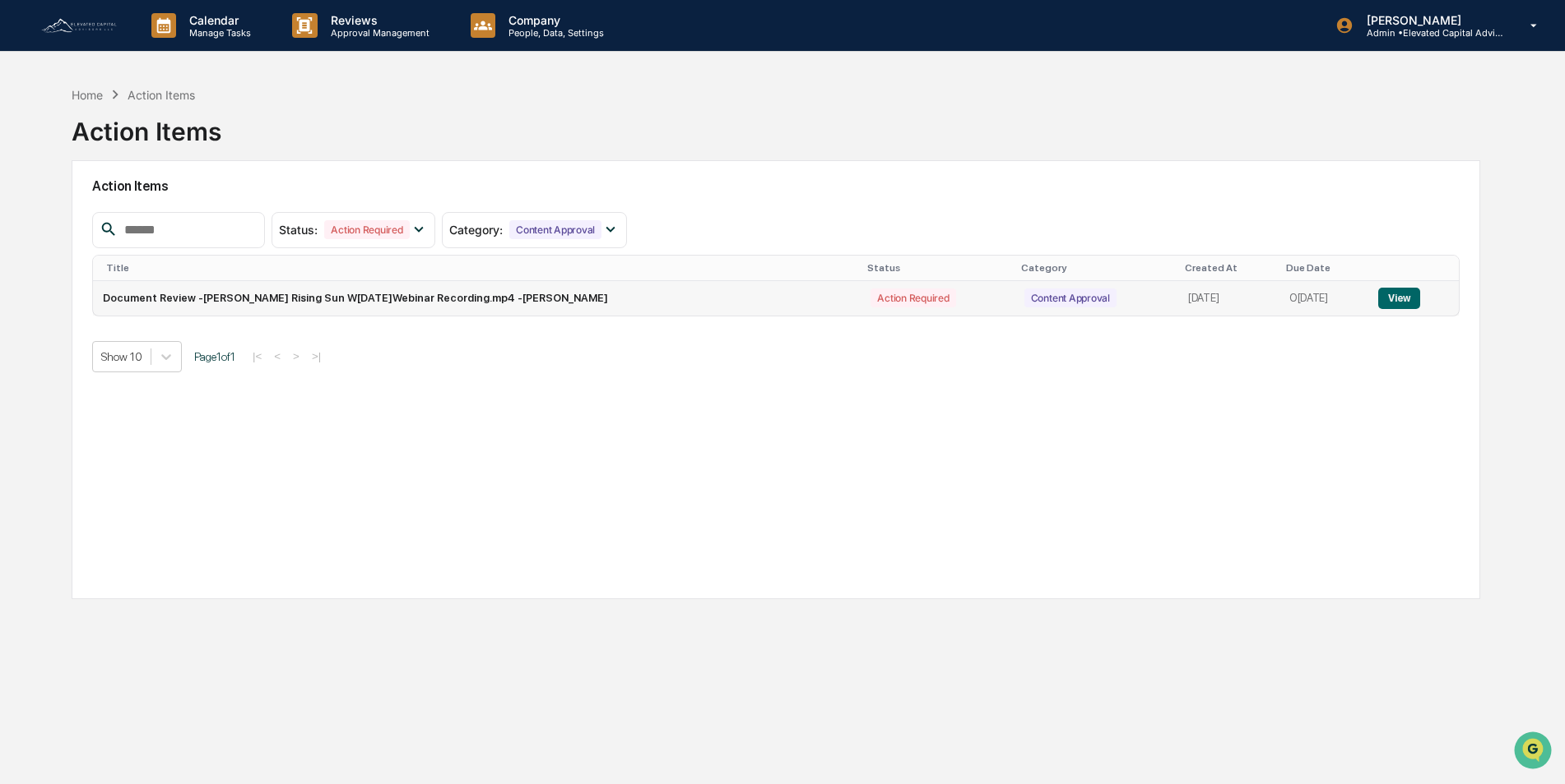
click at [1396, 300] on button "View" at bounding box center [1398, 298] width 42 height 22
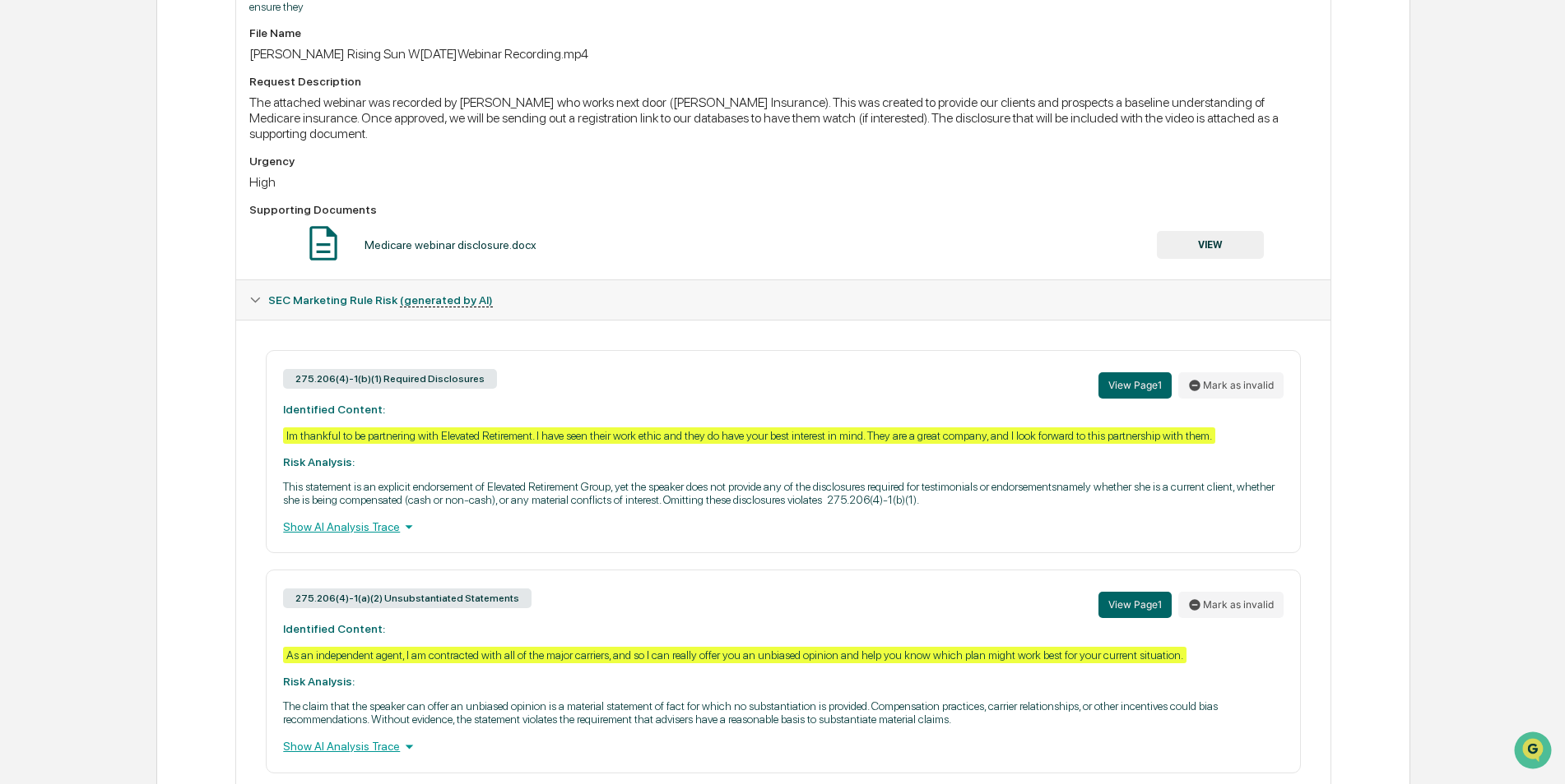
scroll to position [641, 0]
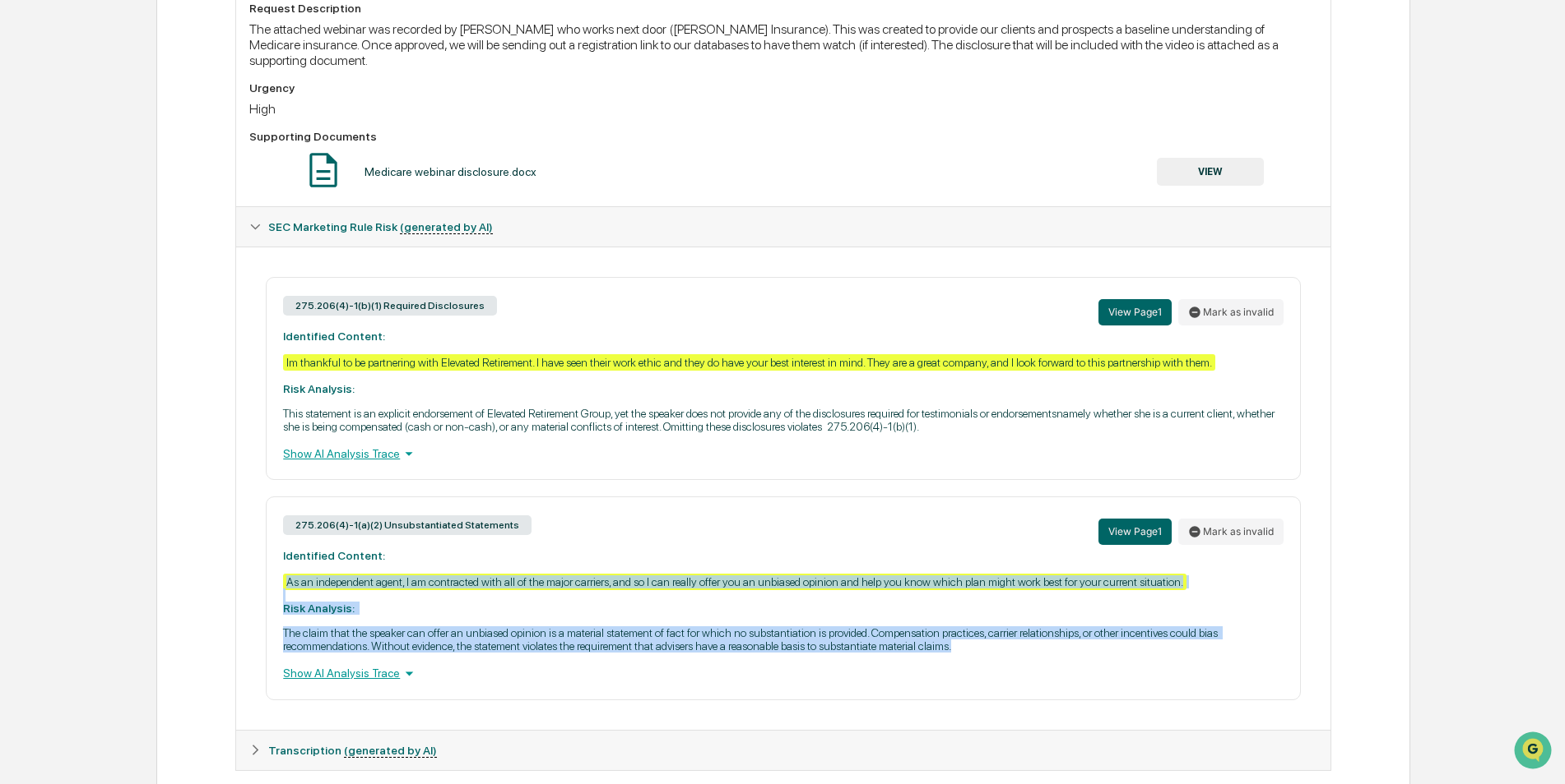
drag, startPoint x: 980, startPoint y: 616, endPoint x: 286, endPoint y: 553, distance: 696.9
click at [286, 553] on div "275.206(4)-1(a)(2) Unsubstantiated Statements View Page 1[PERSON_NAME]k as inva…" at bounding box center [782, 598] width 1034 height 203
drag, startPoint x: 286, startPoint y: 553, endPoint x: 480, endPoint y: 605, distance: 200.8
copy div "As an independent agent, I am contracted with all of the major carriers, and so…"
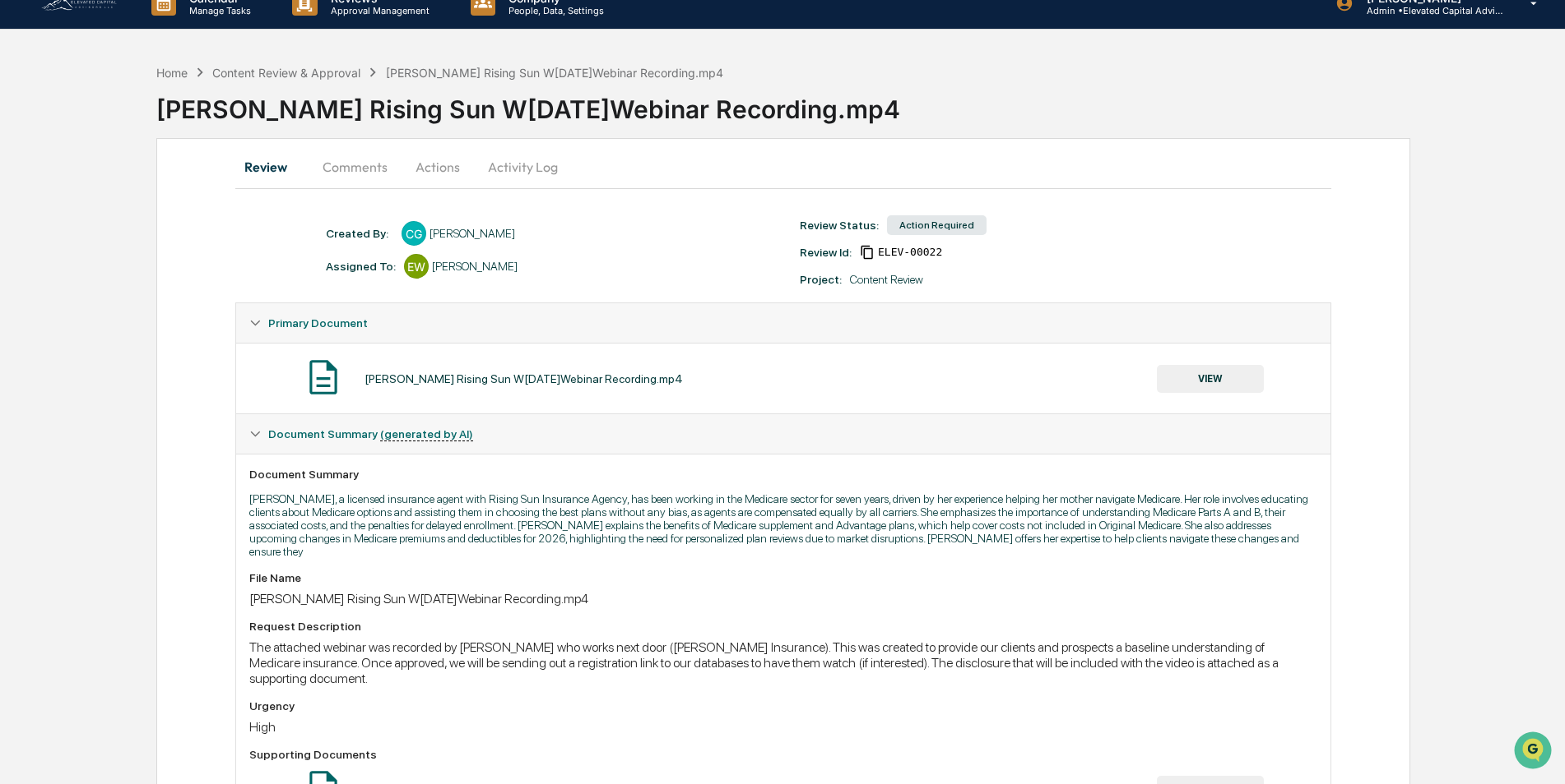
scroll to position [0, 0]
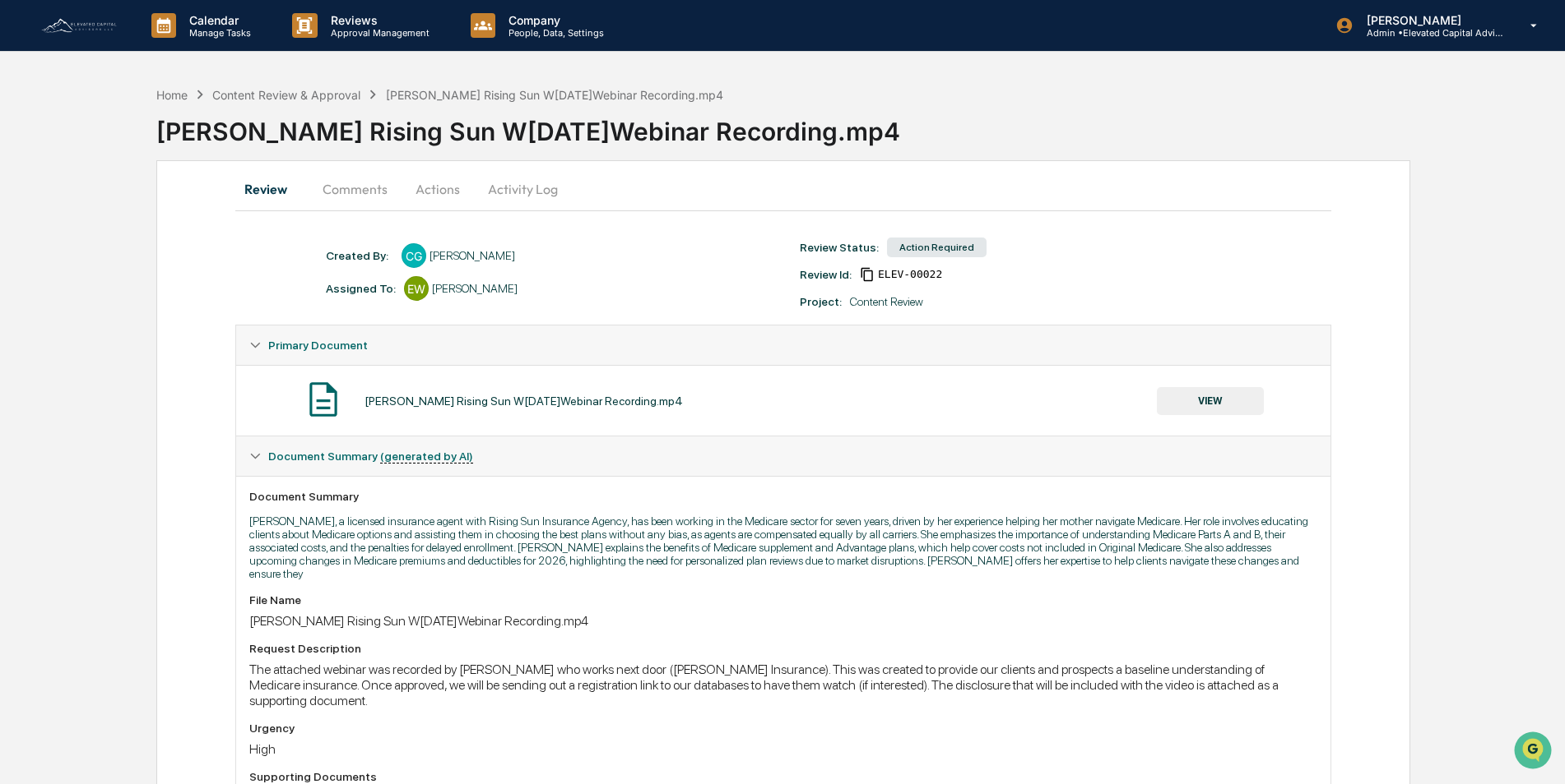
click at [434, 187] on button "Actions" at bounding box center [438, 189] width 74 height 39
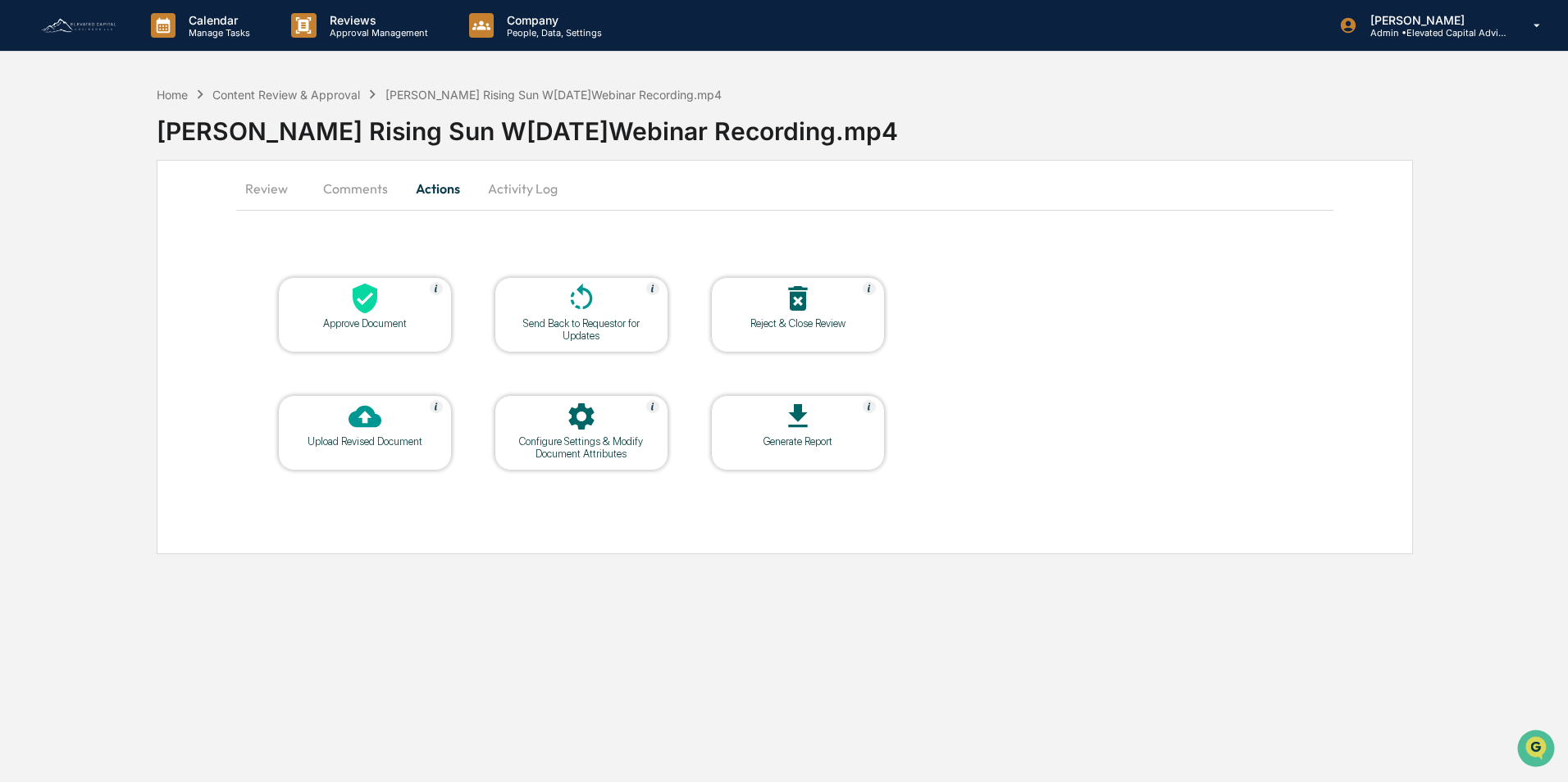
click at [578, 320] on div "Send Back to Requestor for Updates" at bounding box center [581, 330] width 148 height 24
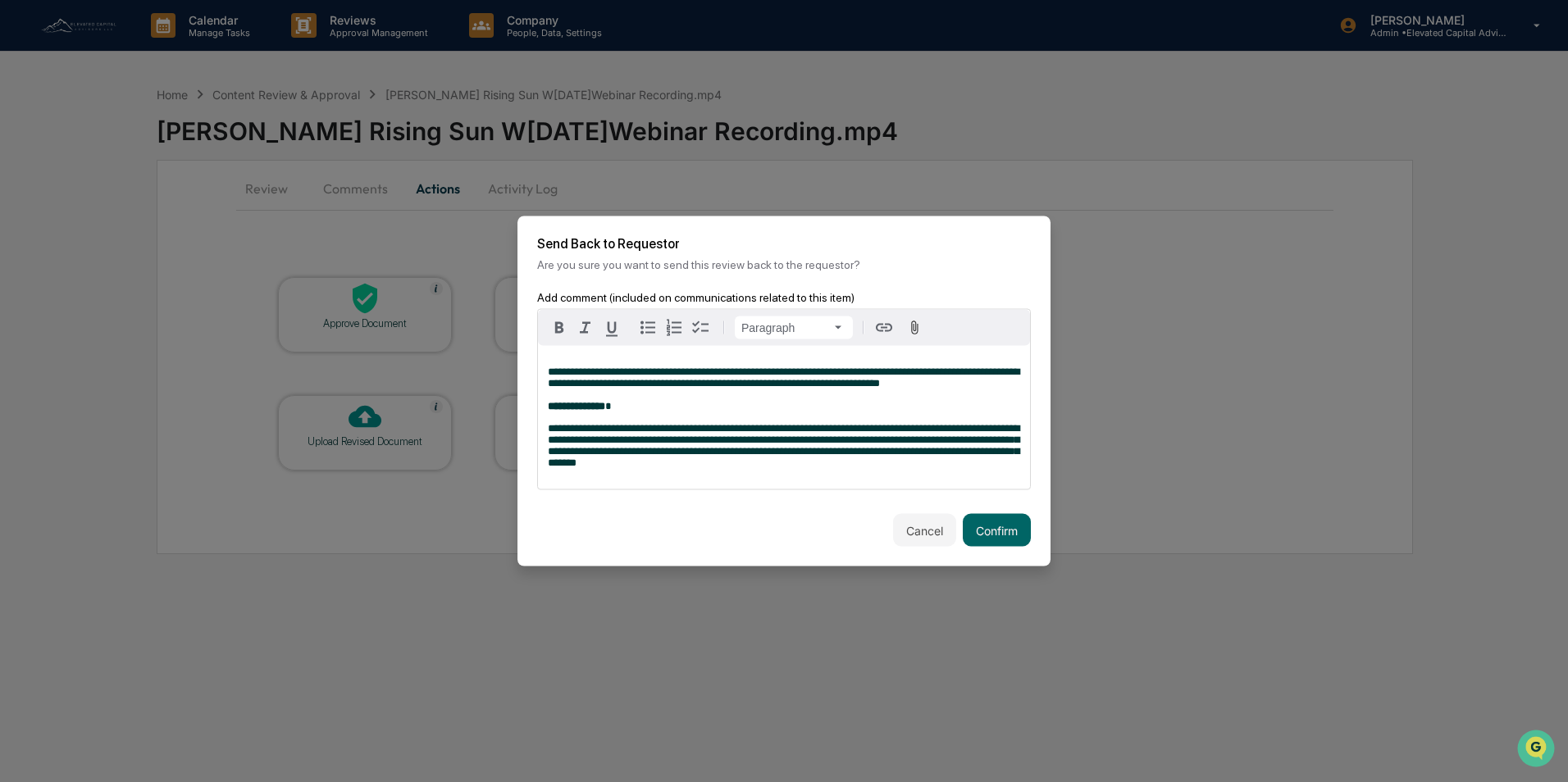
click at [573, 351] on div "**********" at bounding box center [784, 418] width 492 height 144
click at [547, 364] on div "**********" at bounding box center [784, 418] width 492 height 144
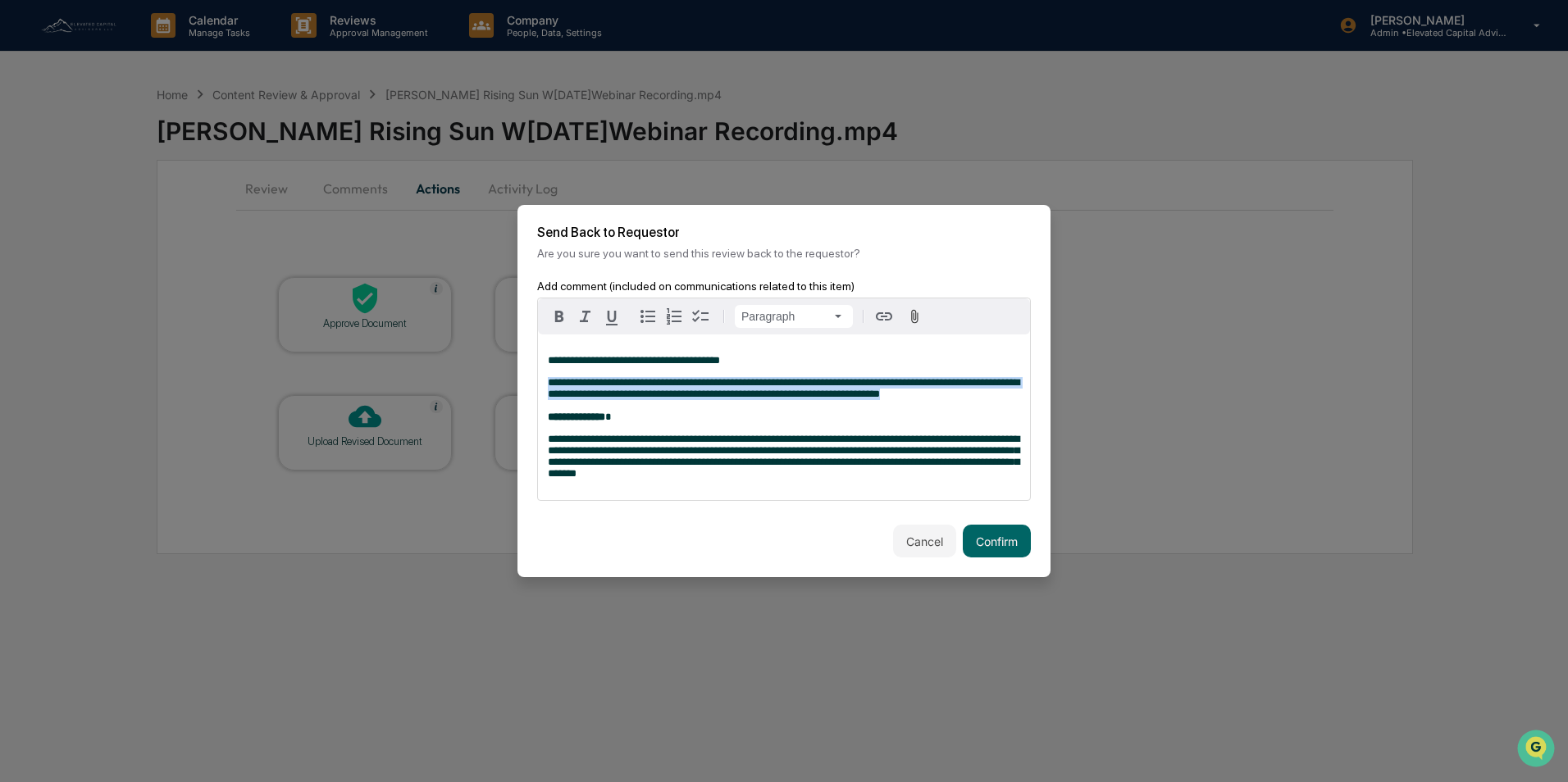
drag, startPoint x: 939, startPoint y: 390, endPoint x: 598, endPoint y: 390, distance: 341.0
click at [548, 380] on p "**********" at bounding box center [784, 400] width 473 height 46
drag, startPoint x: 612, startPoint y: 390, endPoint x: 601, endPoint y: 377, distance: 17.0
click at [601, 377] on span "**********" at bounding box center [783, 389] width 472 height 22
drag, startPoint x: 940, startPoint y: 390, endPoint x: 547, endPoint y: 379, distance: 393.2
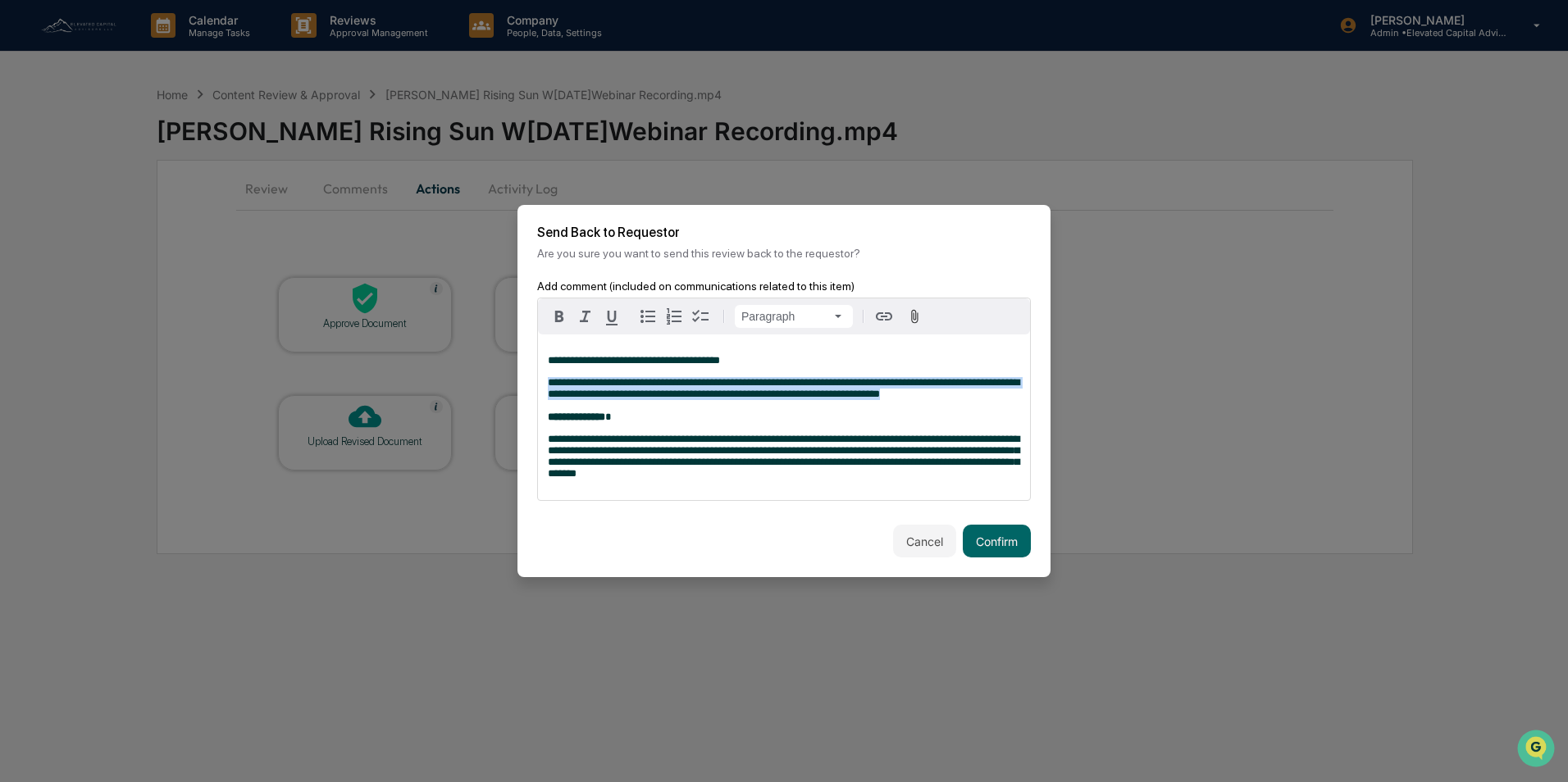
click at [547, 379] on p "**********" at bounding box center [784, 400] width 473 height 46
click at [611, 308] on icon "button" at bounding box center [611, 318] width 20 height 20
click at [559, 311] on icon "button" at bounding box center [558, 317] width 8 height 11
click at [673, 417] on p "**********" at bounding box center [784, 400] width 473 height 46
click at [988, 548] on button "Confirm" at bounding box center [996, 541] width 68 height 33
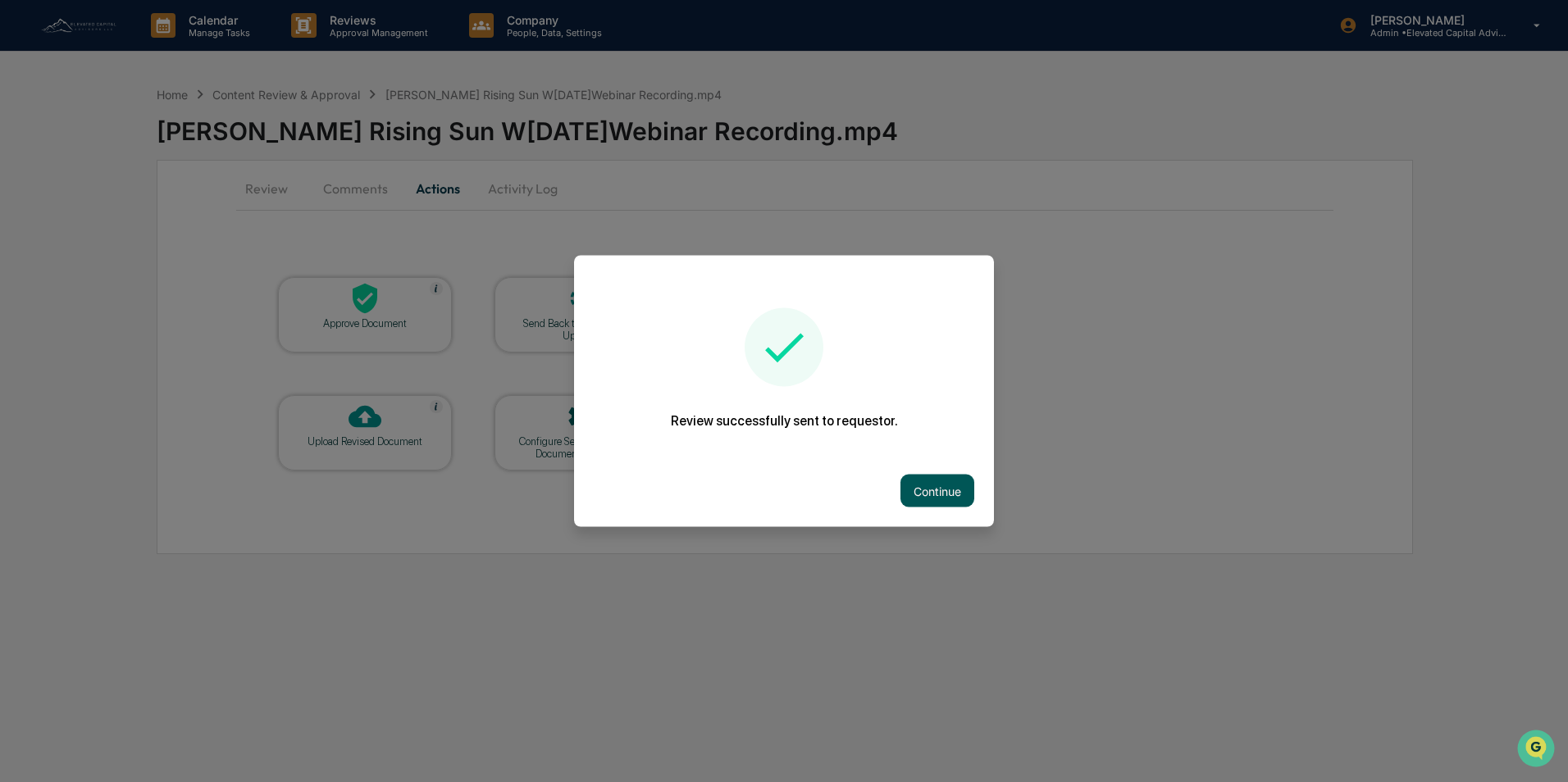
click at [928, 483] on button "Continue" at bounding box center [937, 491] width 74 height 33
